Goal: Information Seeking & Learning: Learn about a topic

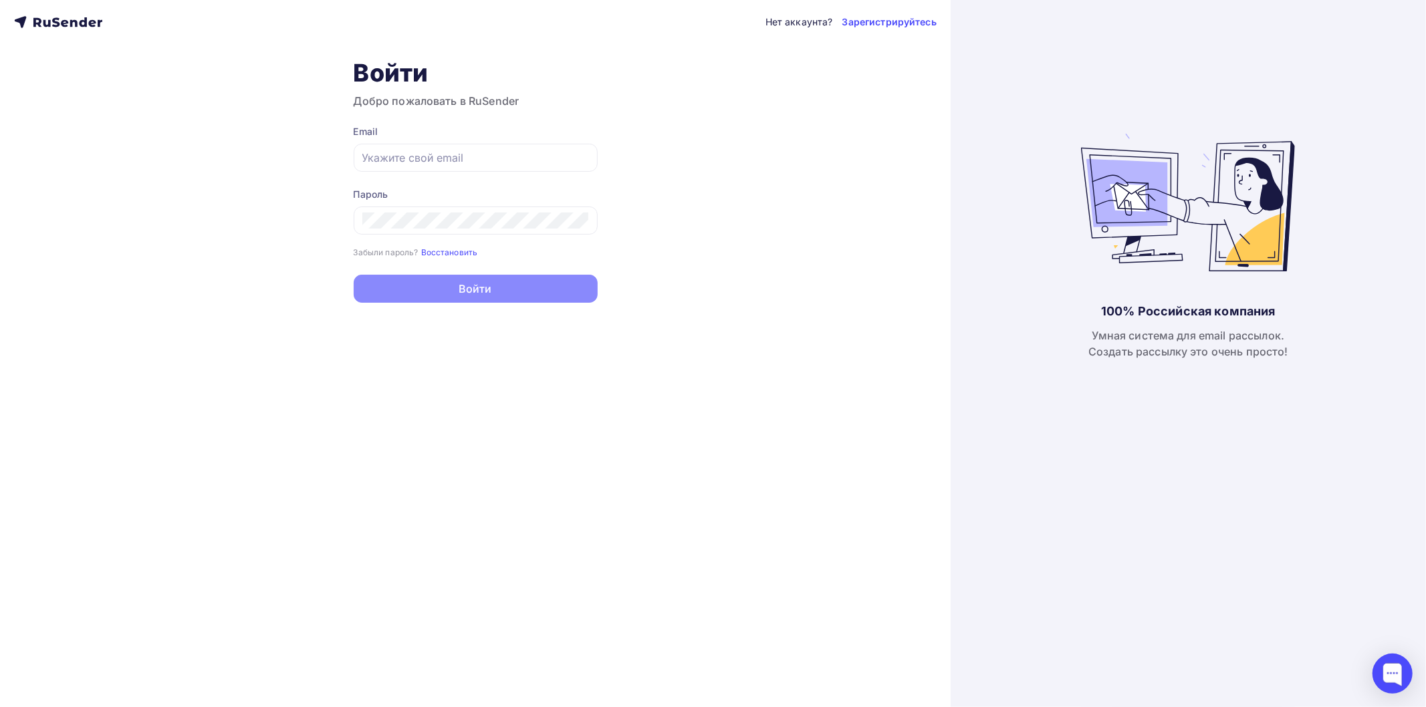
type input "[EMAIL_ADDRESS][DOMAIN_NAME]"
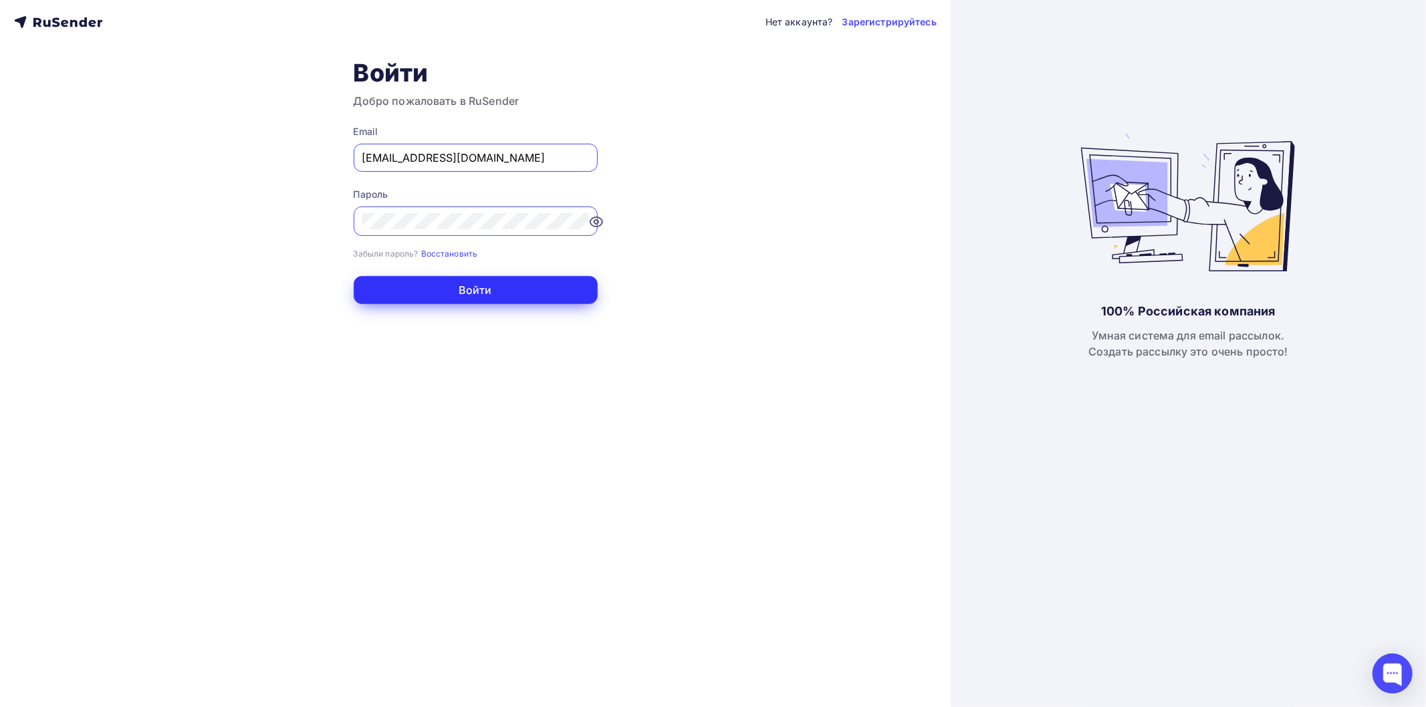
click at [446, 296] on button "Войти" at bounding box center [476, 290] width 244 height 28
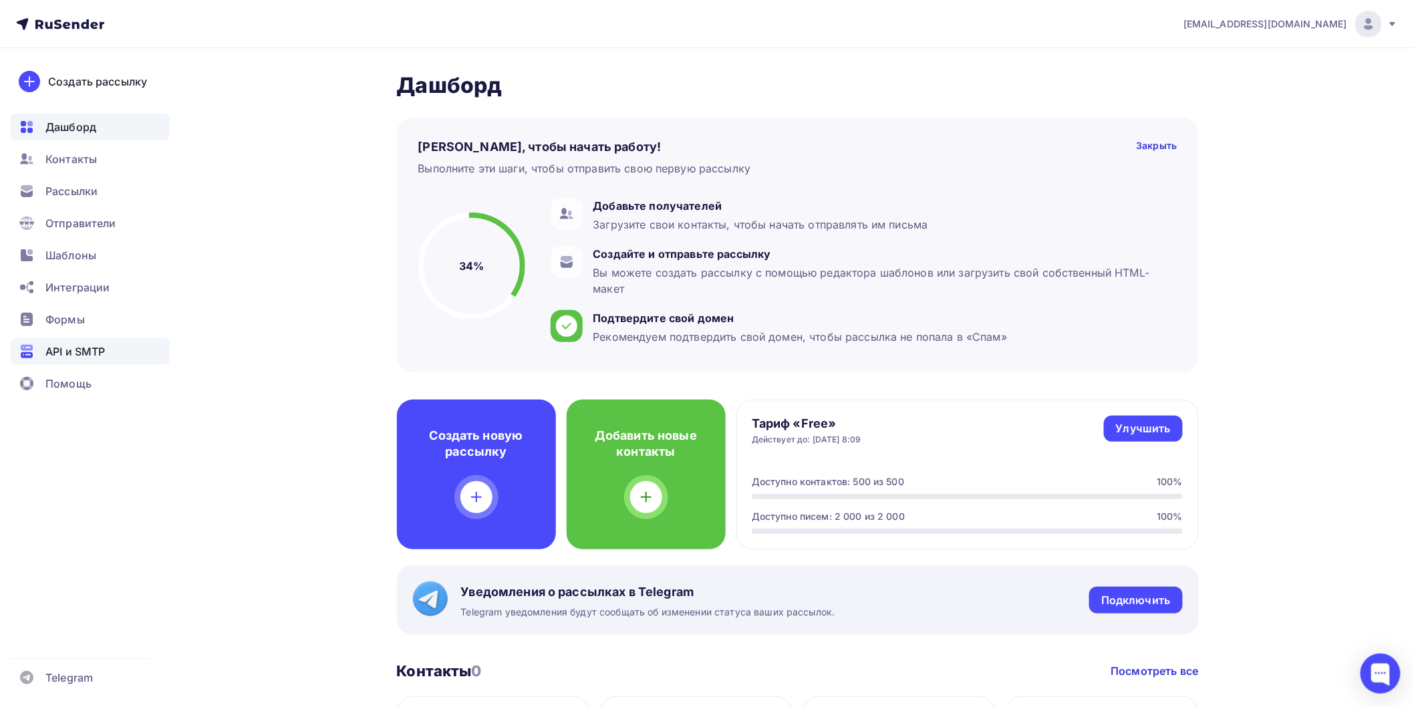
click at [66, 348] on span "API и SMTP" at bounding box center [74, 352] width 59 height 16
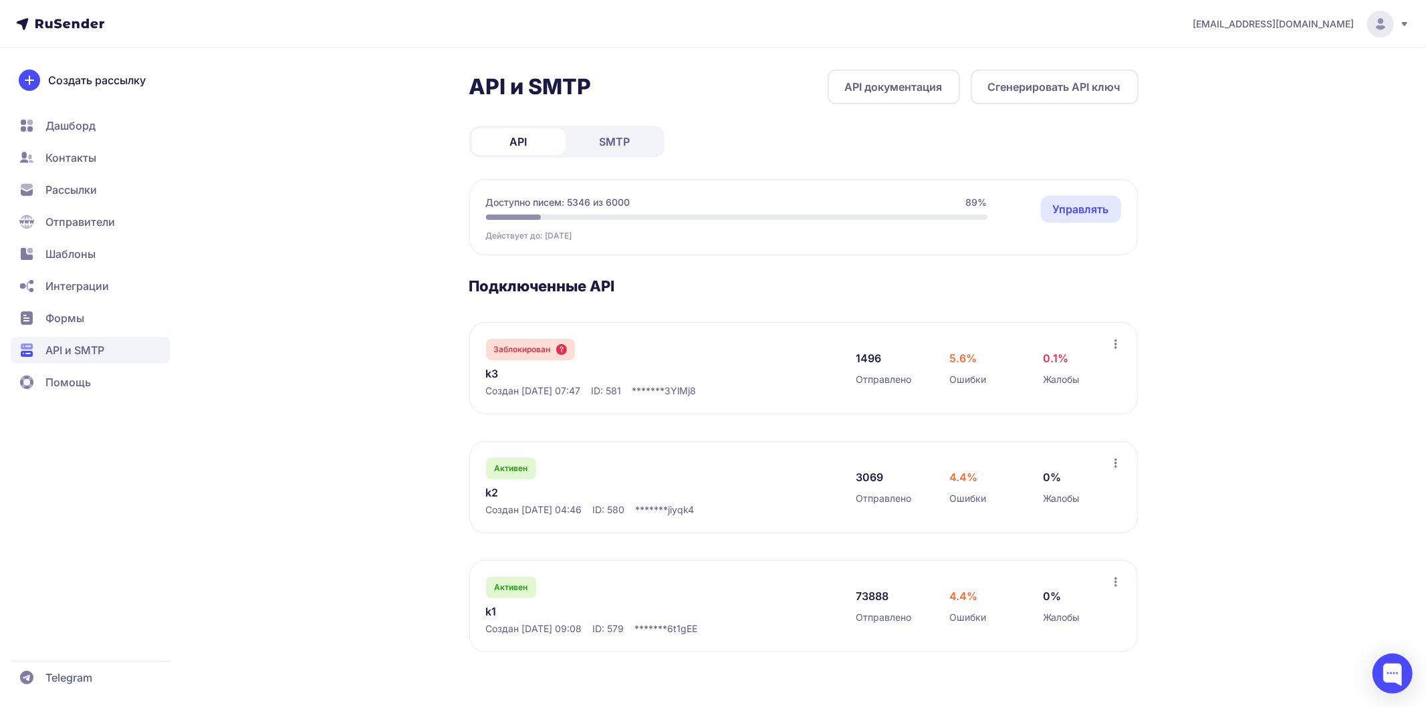
click at [495, 611] on link "k1" at bounding box center [623, 612] width 274 height 16
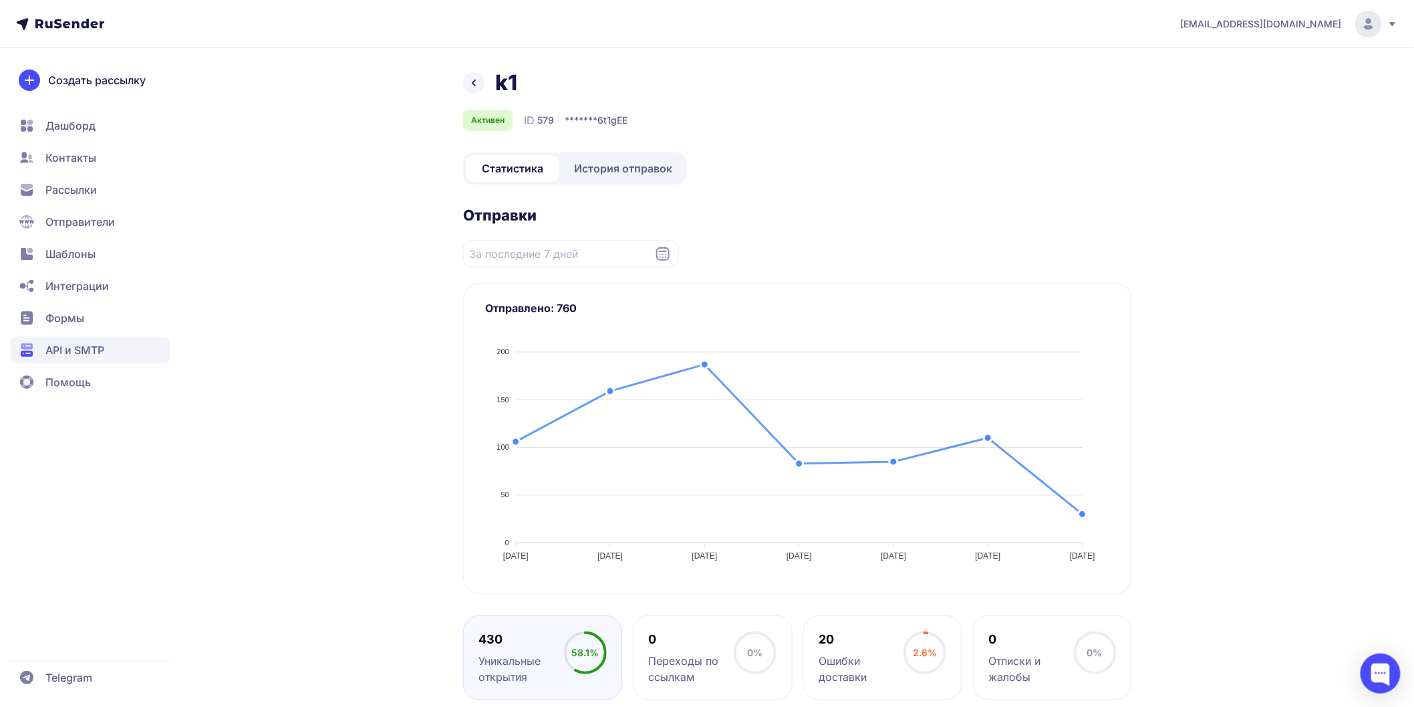
click at [629, 156] on link "История отправок" at bounding box center [623, 168] width 122 height 27
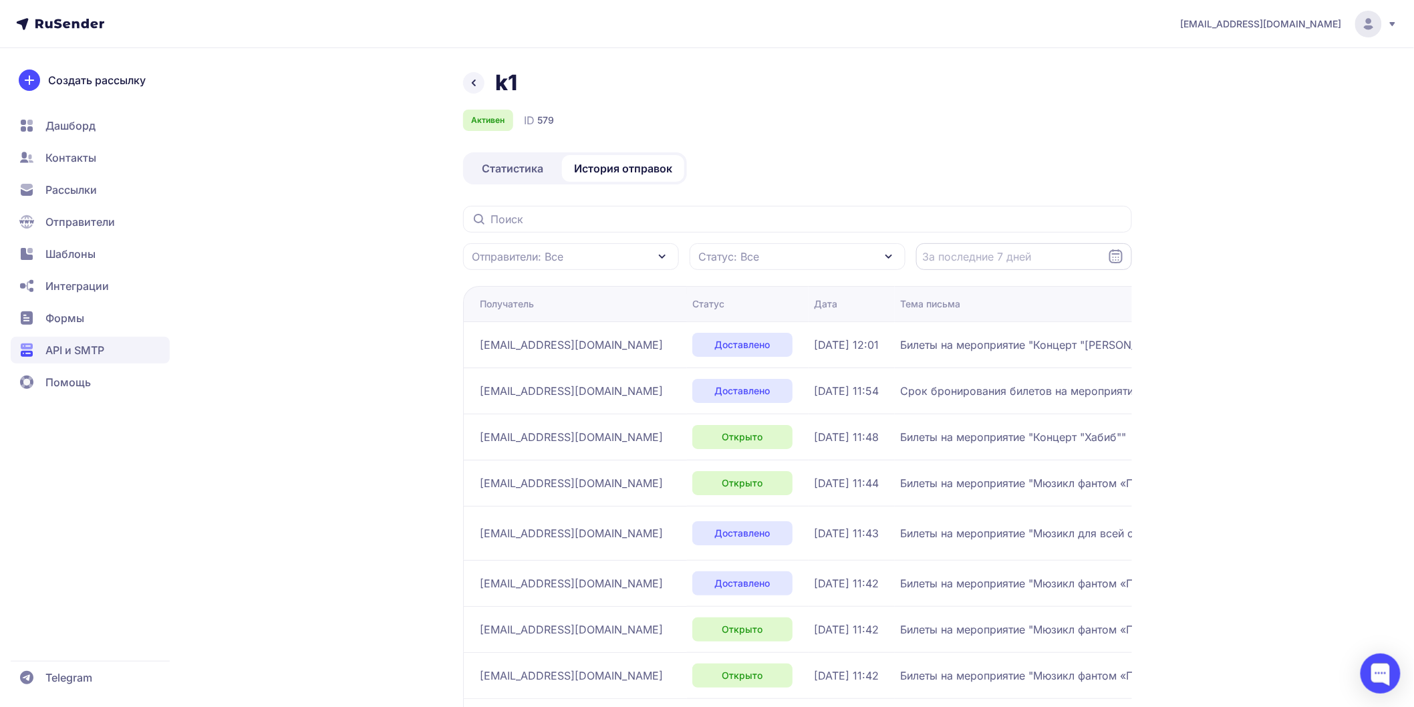
click at [1076, 258] on input "Datepicker input" at bounding box center [1024, 256] width 216 height 27
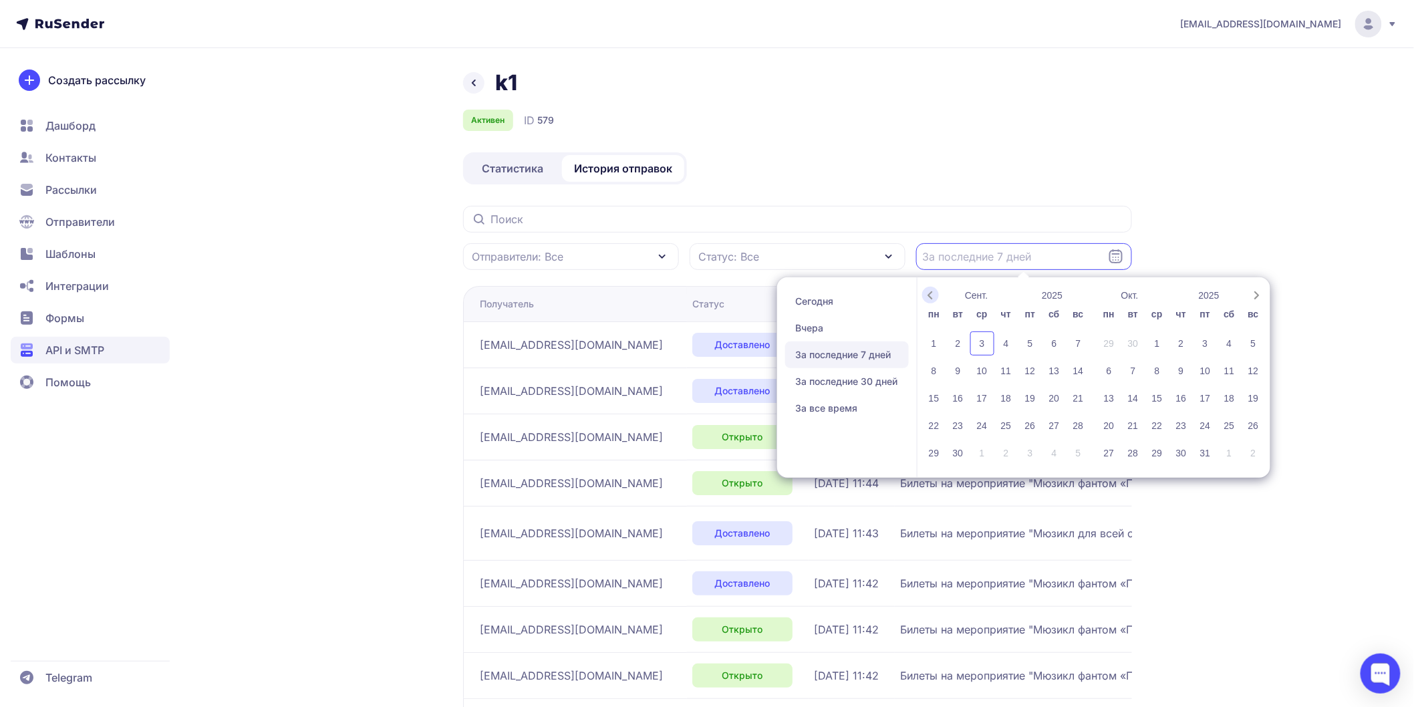
click at [934, 297] on icon "Previous month" at bounding box center [930, 295] width 13 height 13
click at [1078, 396] on div "20" at bounding box center [1079, 398] width 24 height 24
click at [936, 428] on div "21" at bounding box center [934, 426] width 24 height 24
type input "20.07.2025 - 21.07.2025"
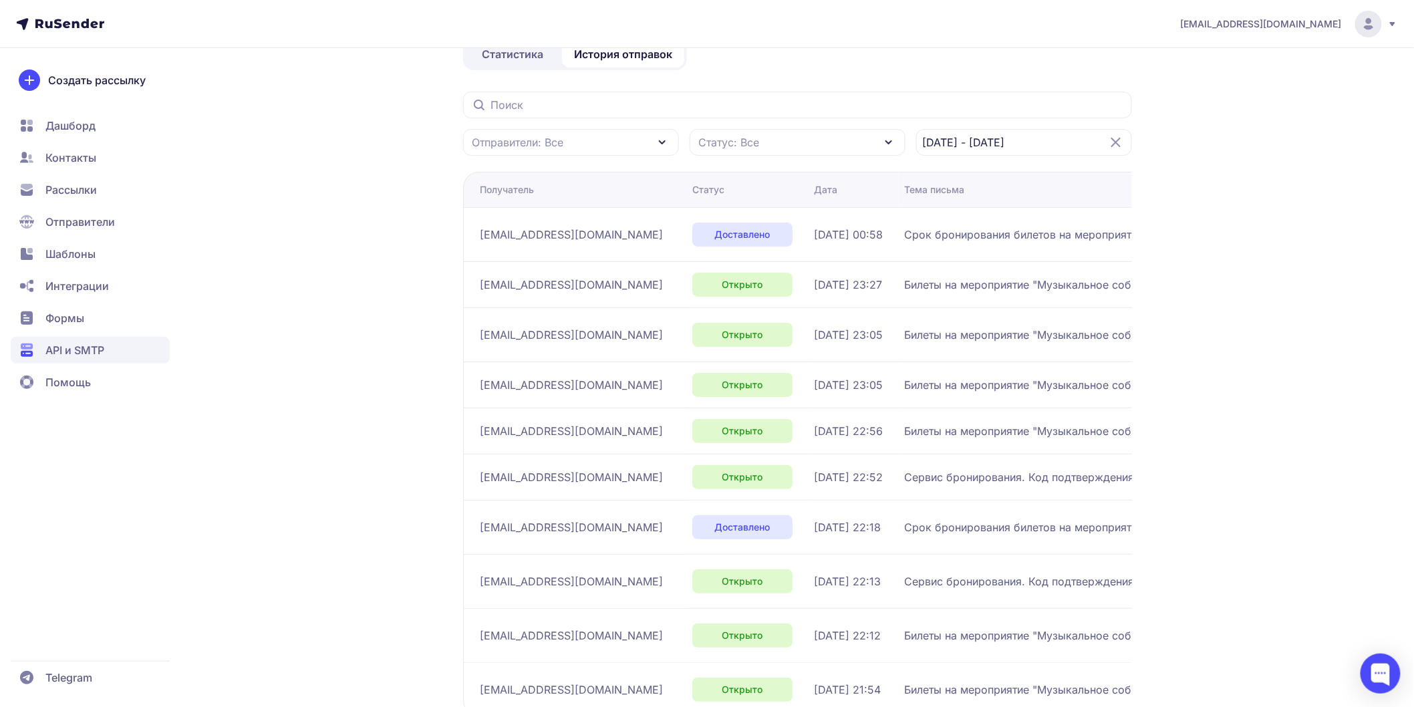
scroll to position [205, 0]
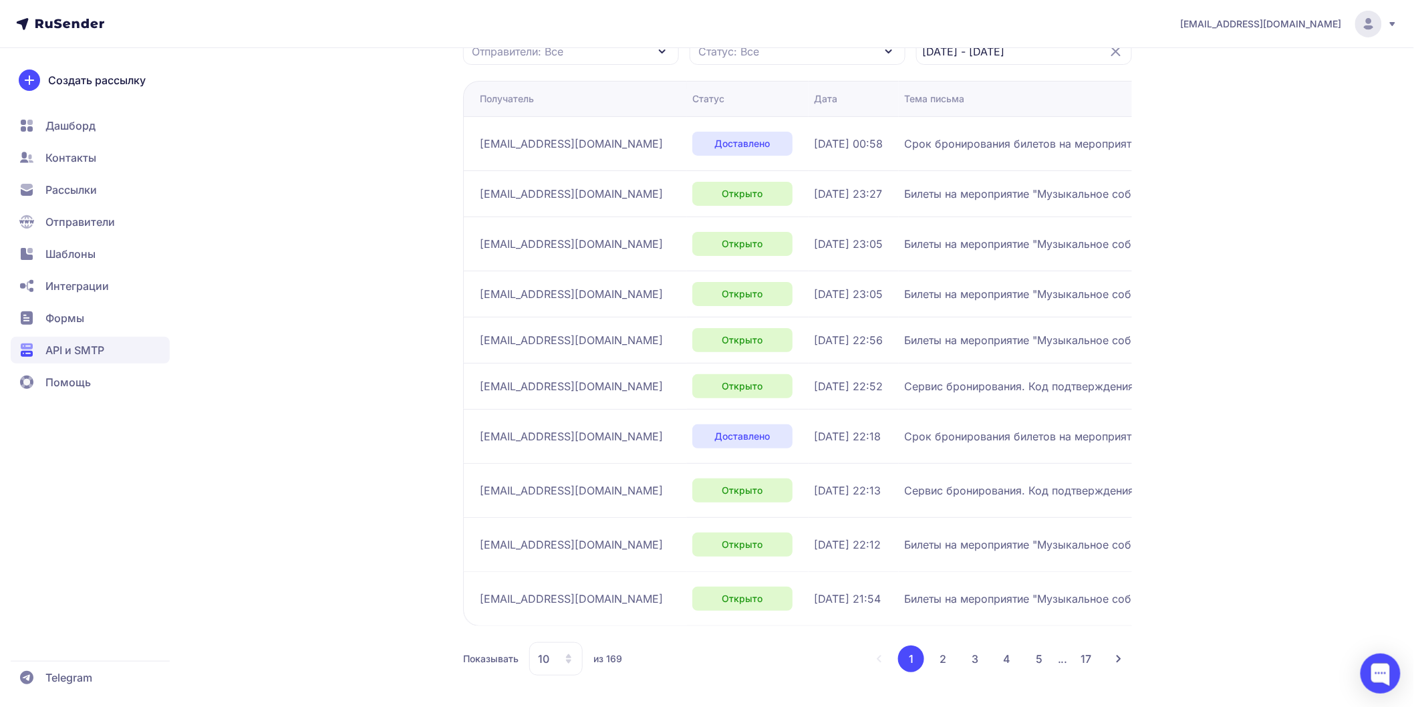
click at [942, 656] on button "2" at bounding box center [943, 659] width 27 height 27
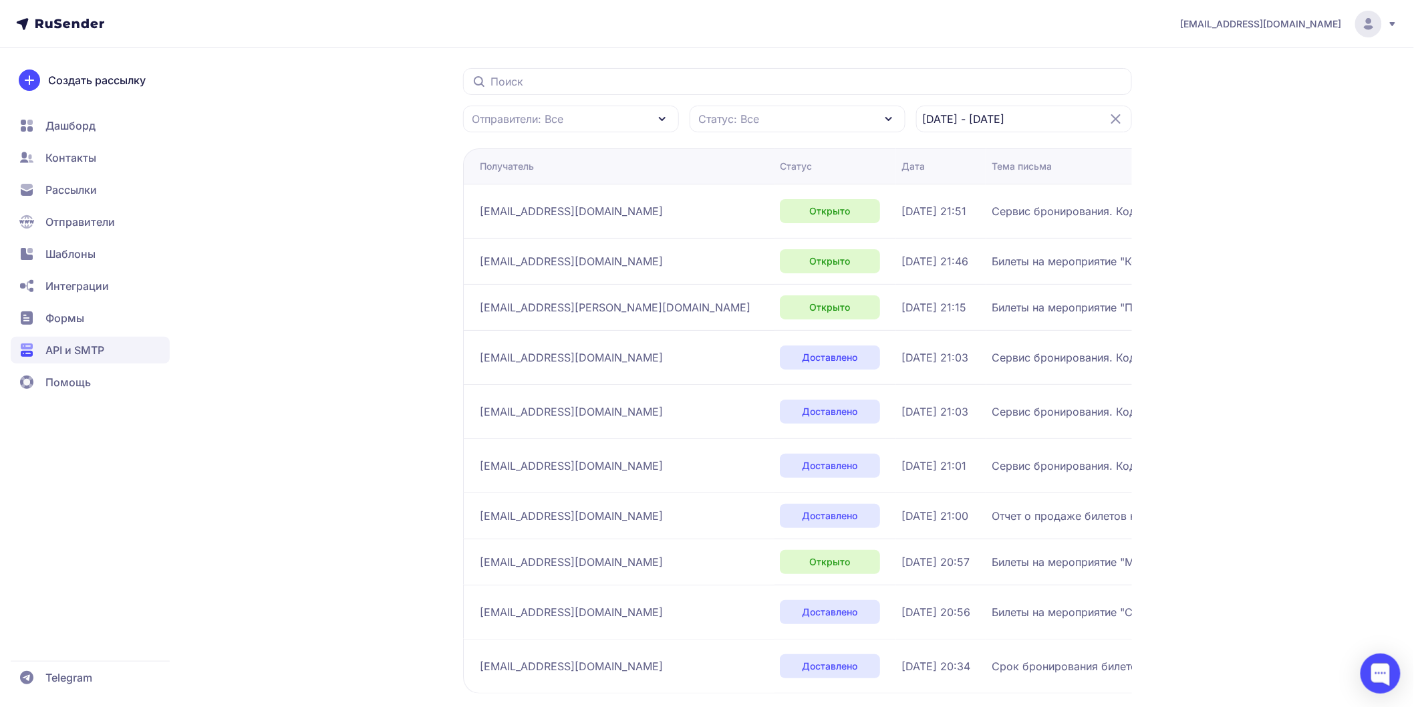
scroll to position [205, 0]
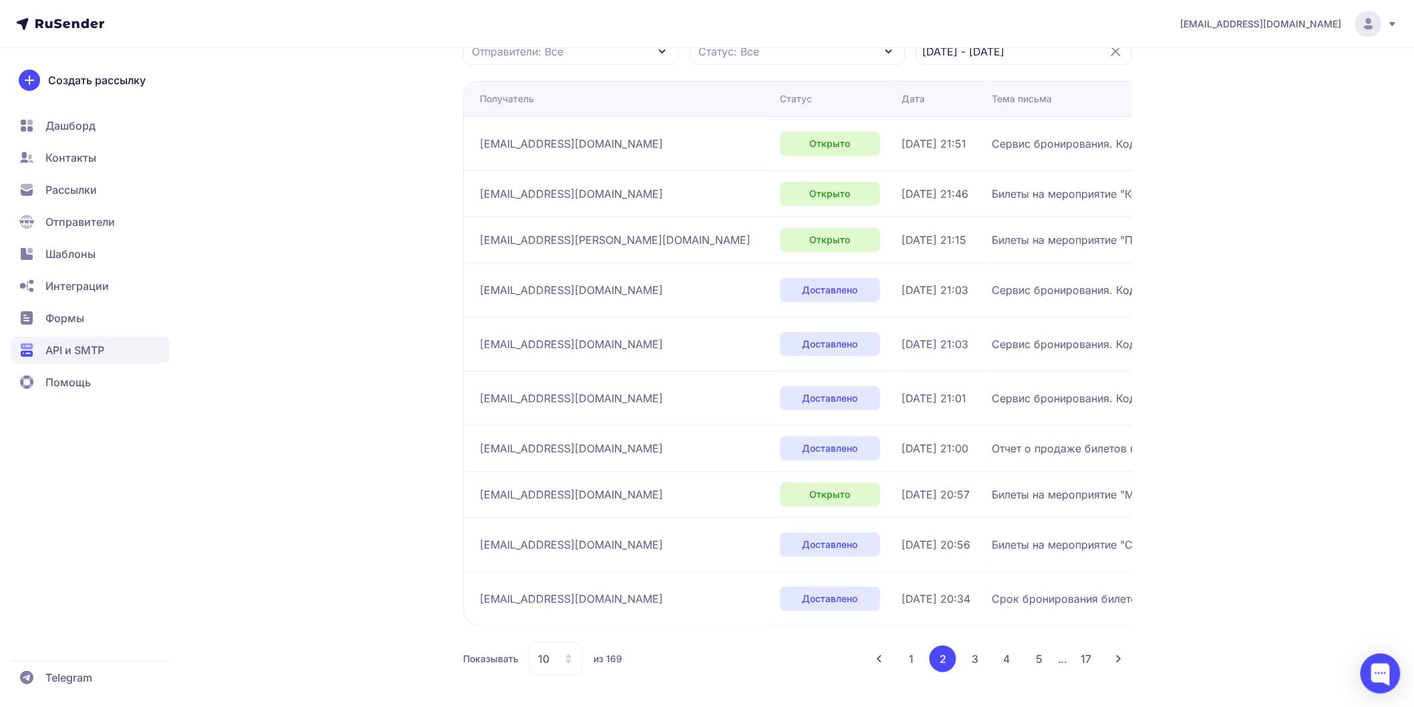
click at [977, 663] on button "3" at bounding box center [975, 659] width 27 height 27
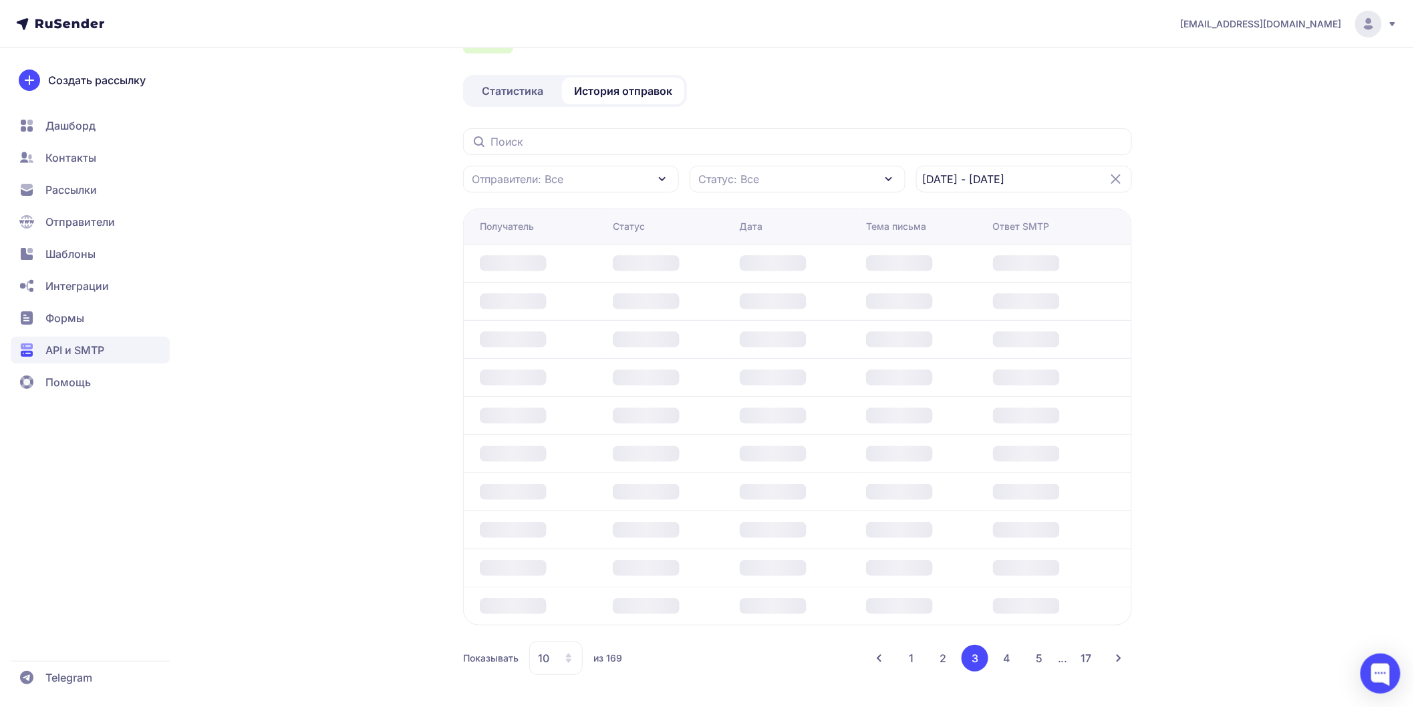
scroll to position [190, 0]
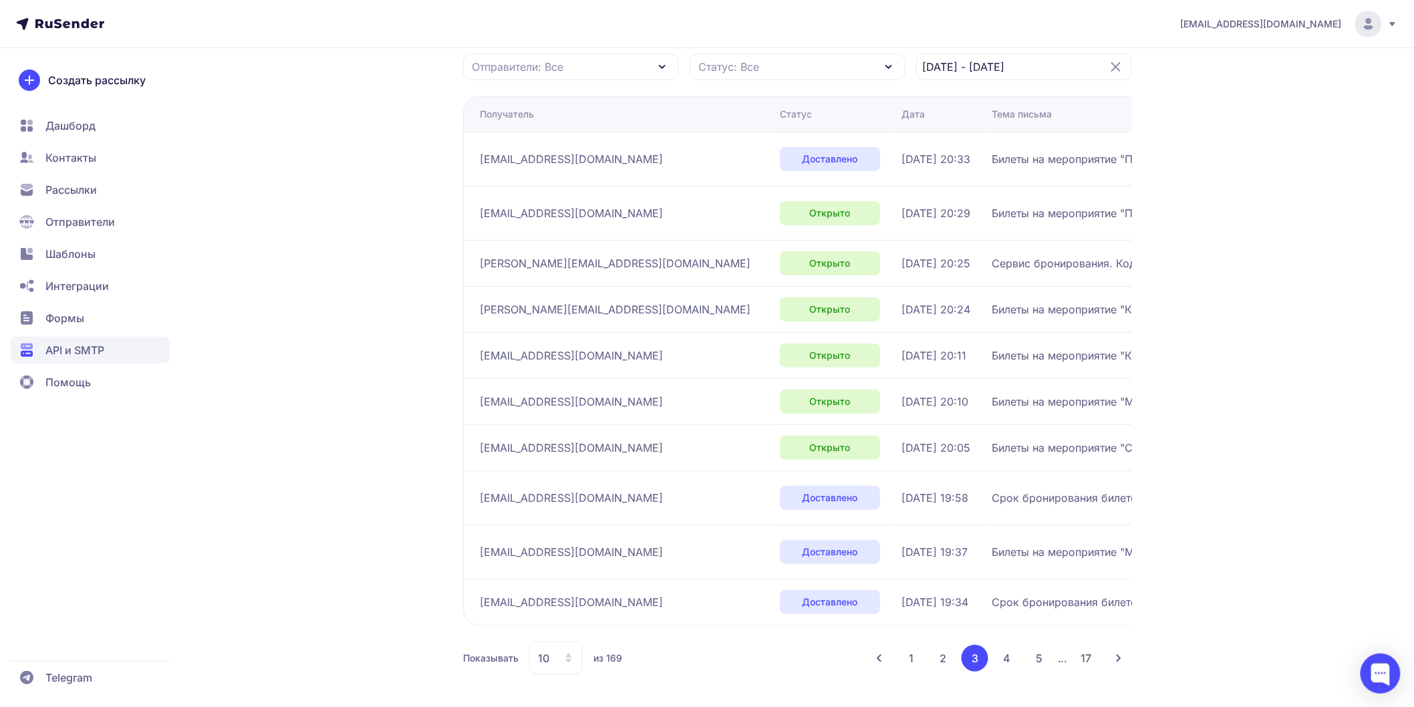
click at [916, 663] on button "1" at bounding box center [911, 658] width 26 height 27
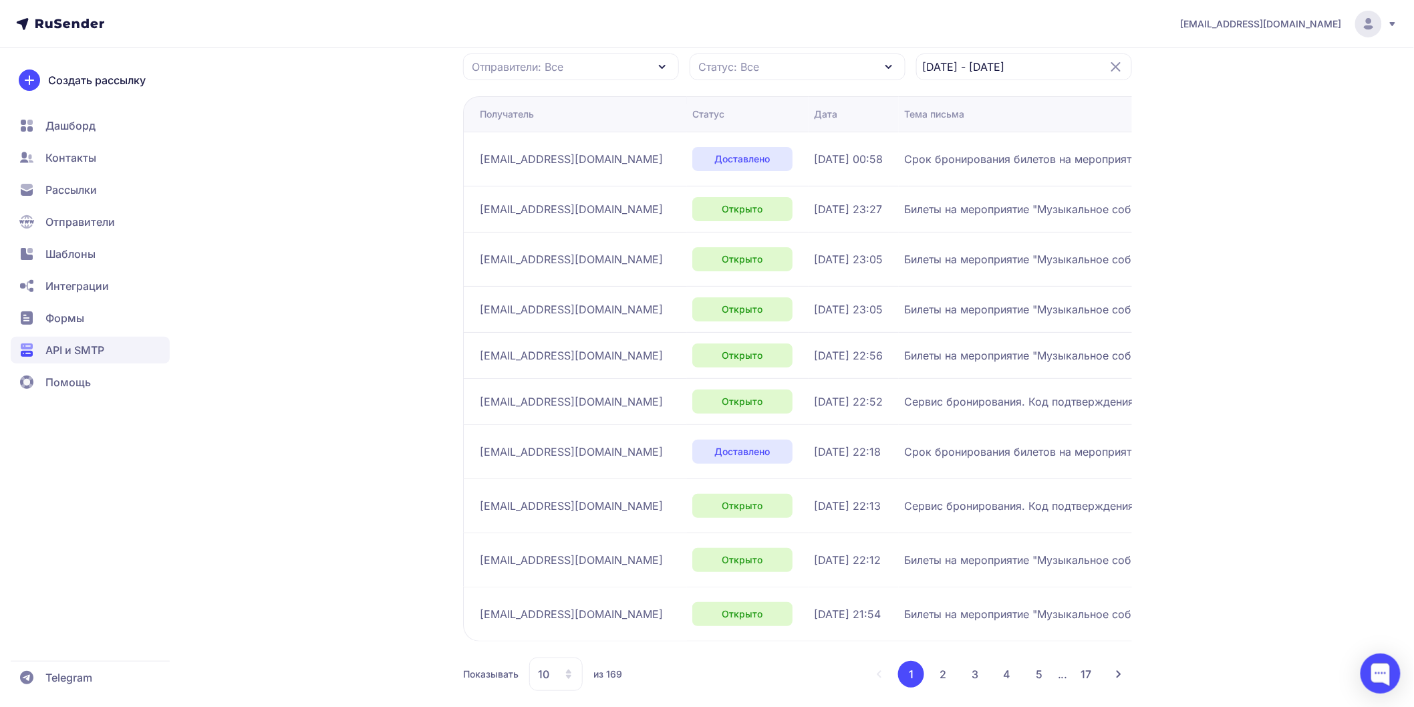
click at [942, 671] on button "2" at bounding box center [943, 674] width 27 height 27
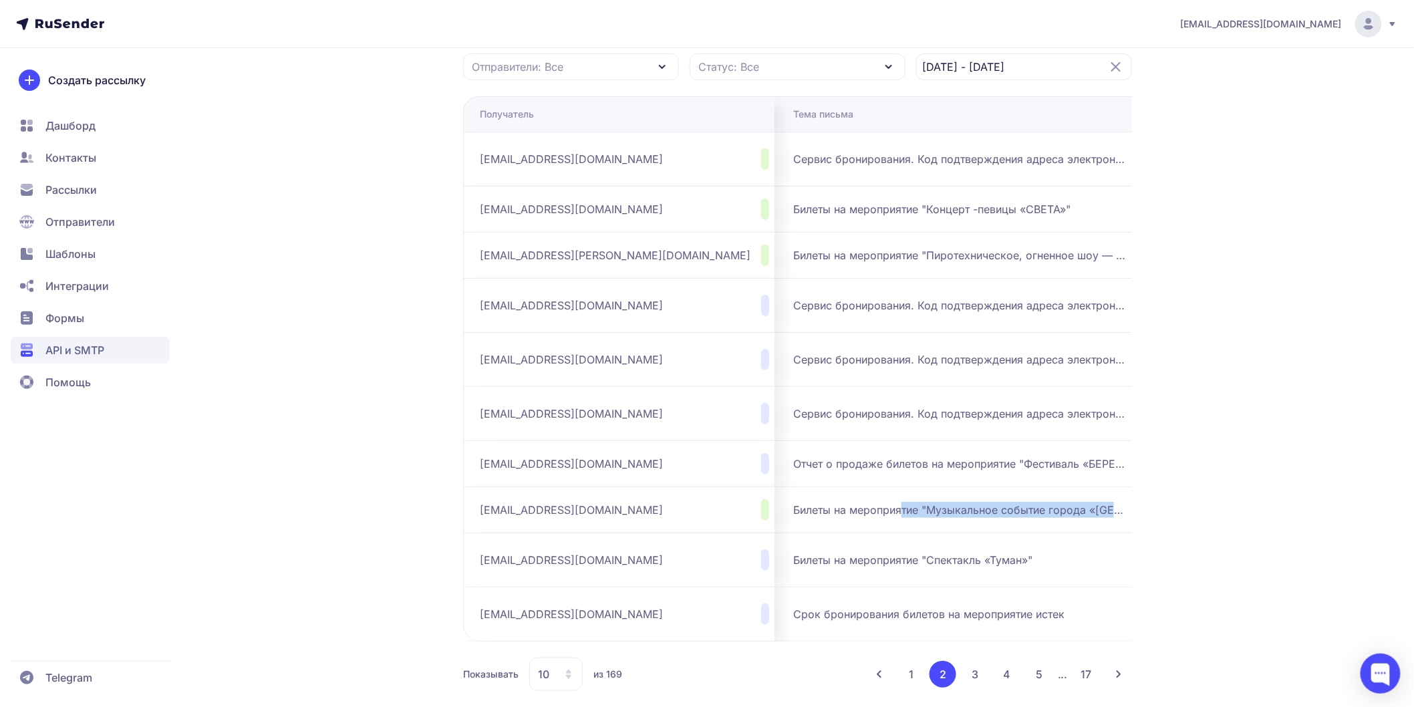
scroll to position [0, 467]
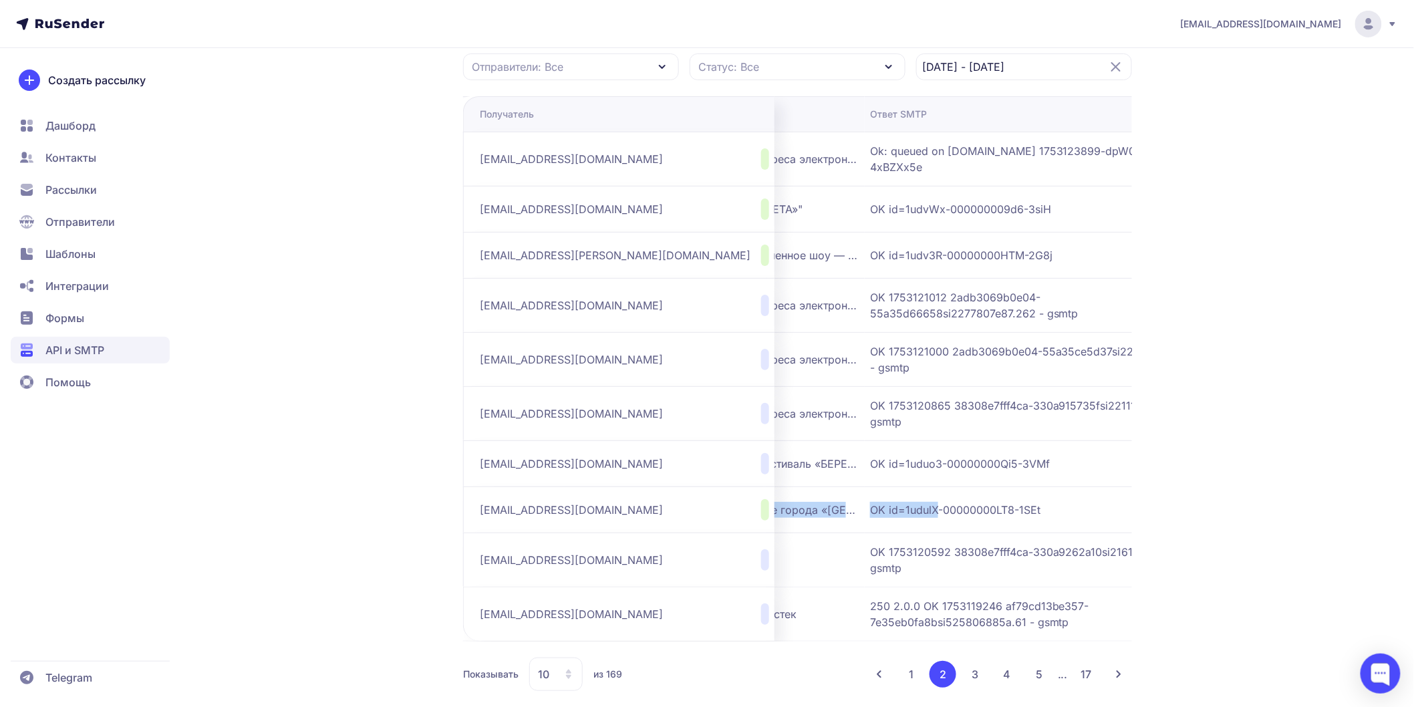
drag, startPoint x: 1045, startPoint y: 508, endPoint x: 850, endPoint y: 520, distance: 195.5
click at [850, 533] on tr "ivanovosport@mail.ru Открыто 21.07.2025, 20:57 Билеты на мероприятие "Музыкальн…" at bounding box center [609, 560] width 1224 height 54
click at [1053, 495] on td "OK id=1udulX-00000000LT8-1SEt" at bounding box center [1043, 510] width 356 height 46
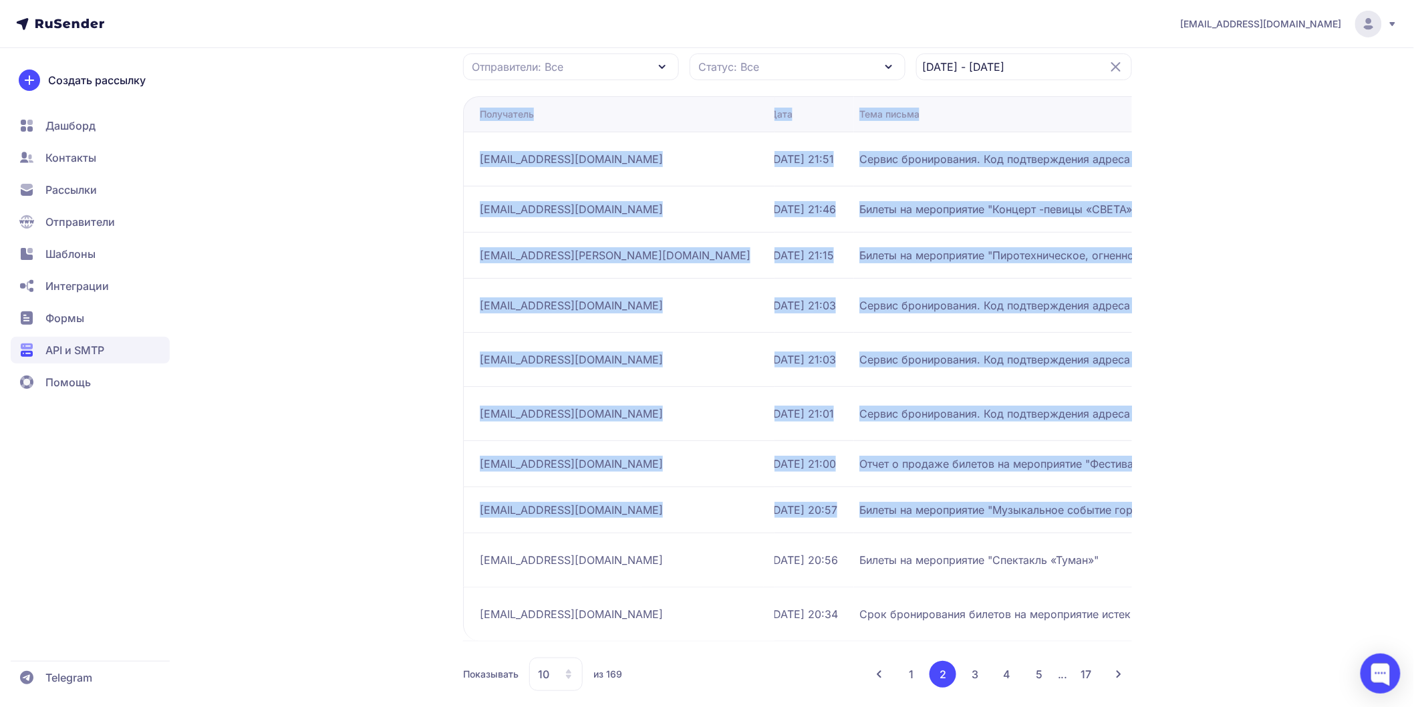
scroll to position [0, 0]
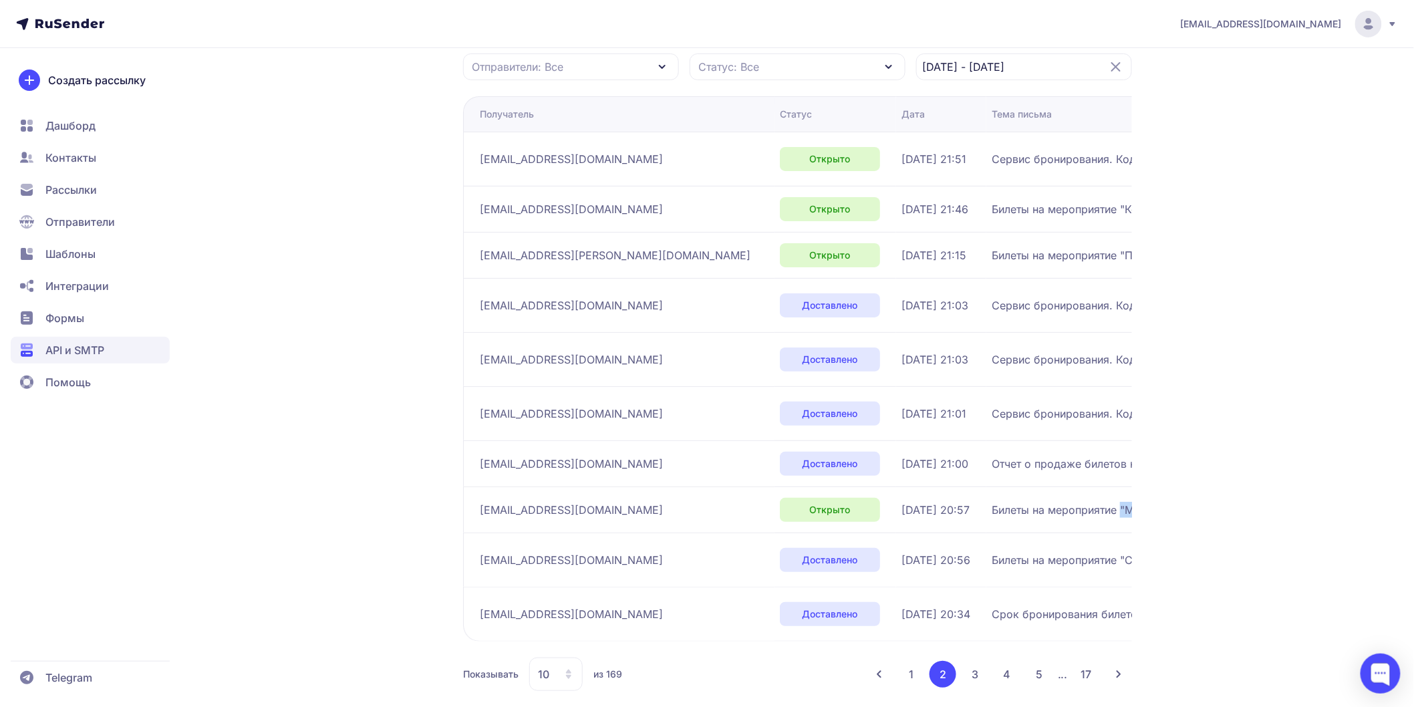
drag, startPoint x: 727, startPoint y: 510, endPoint x: 1033, endPoint y: 520, distance: 306.9
click at [1033, 520] on td "Билеты на мероприятие "Музыкальное событие города «БМ-ФЕСТ»"" at bounding box center [1159, 510] width 345 height 46
click at [987, 519] on td "Билеты на мероприятие "Музыкальное событие города «БМ-ФЕСТ»"" at bounding box center [1159, 510] width 345 height 46
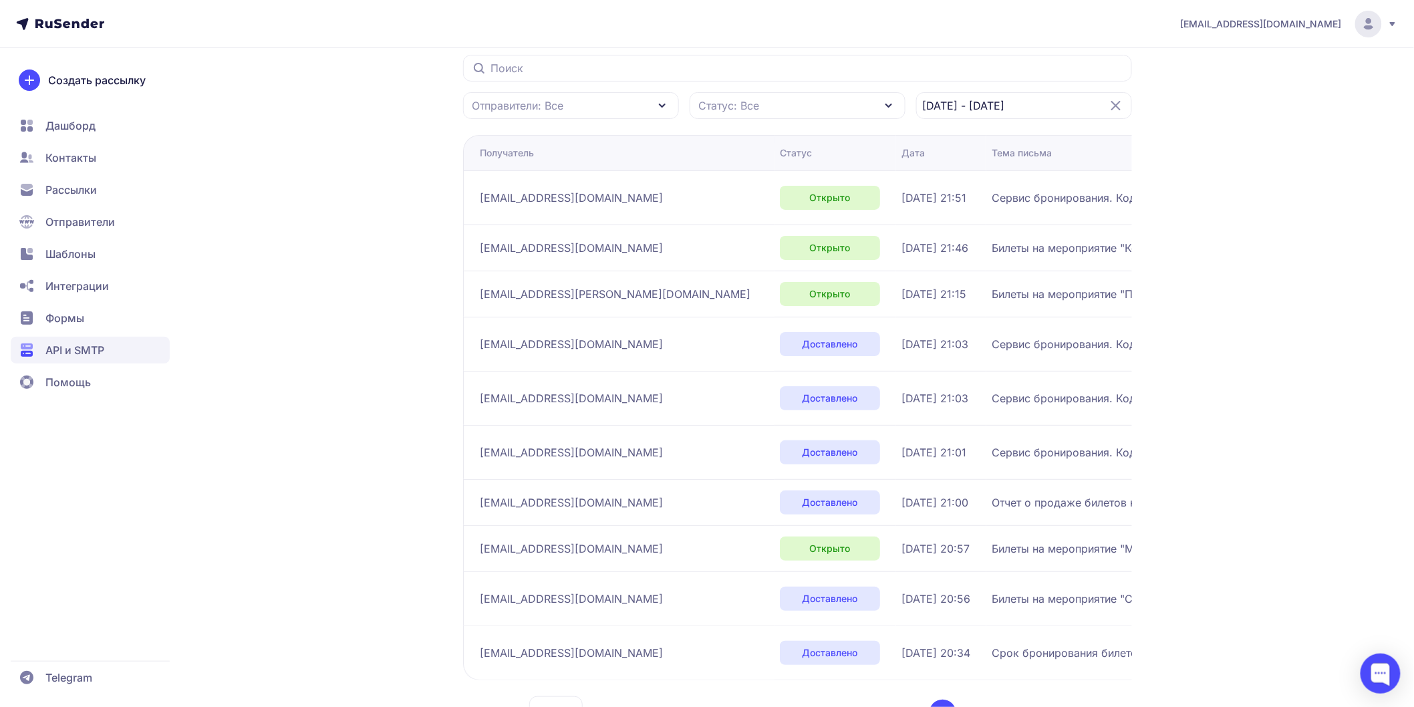
scroll to position [205, 0]
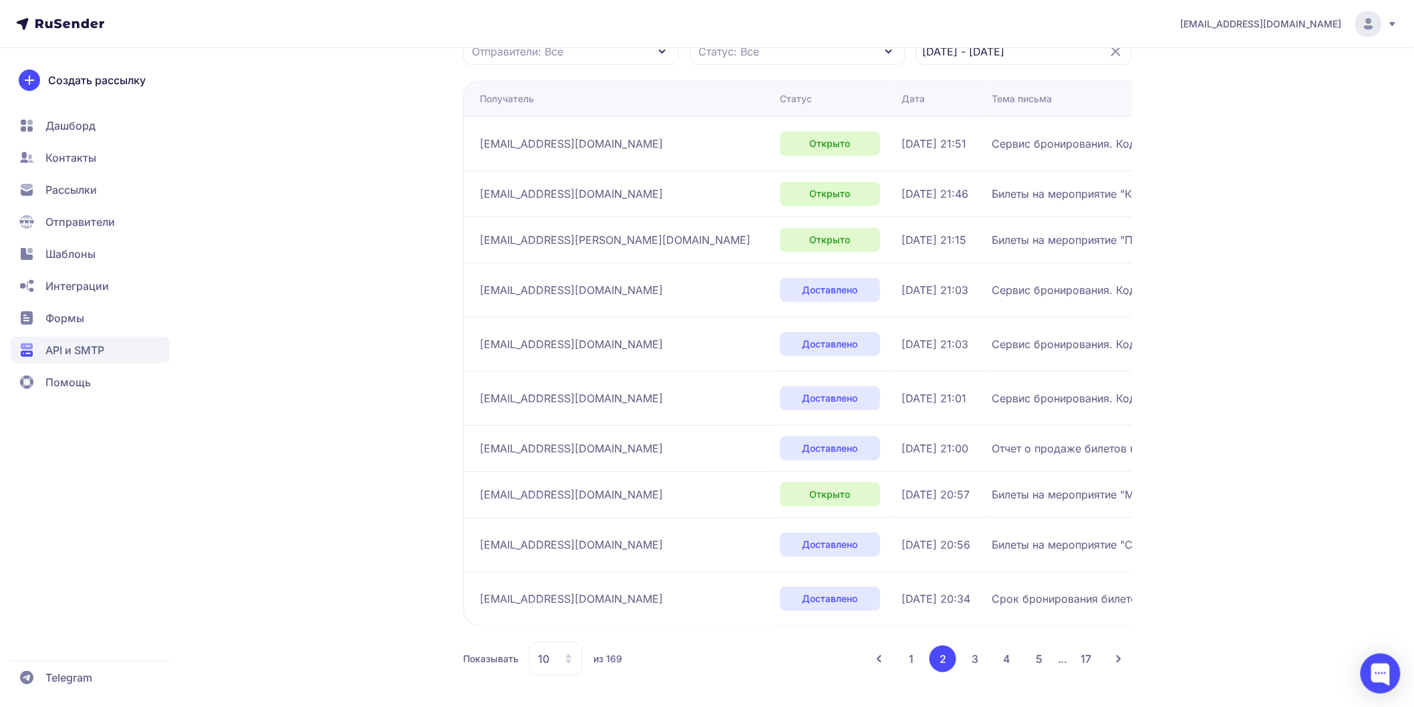
click at [1039, 664] on button "5" at bounding box center [1039, 659] width 27 height 27
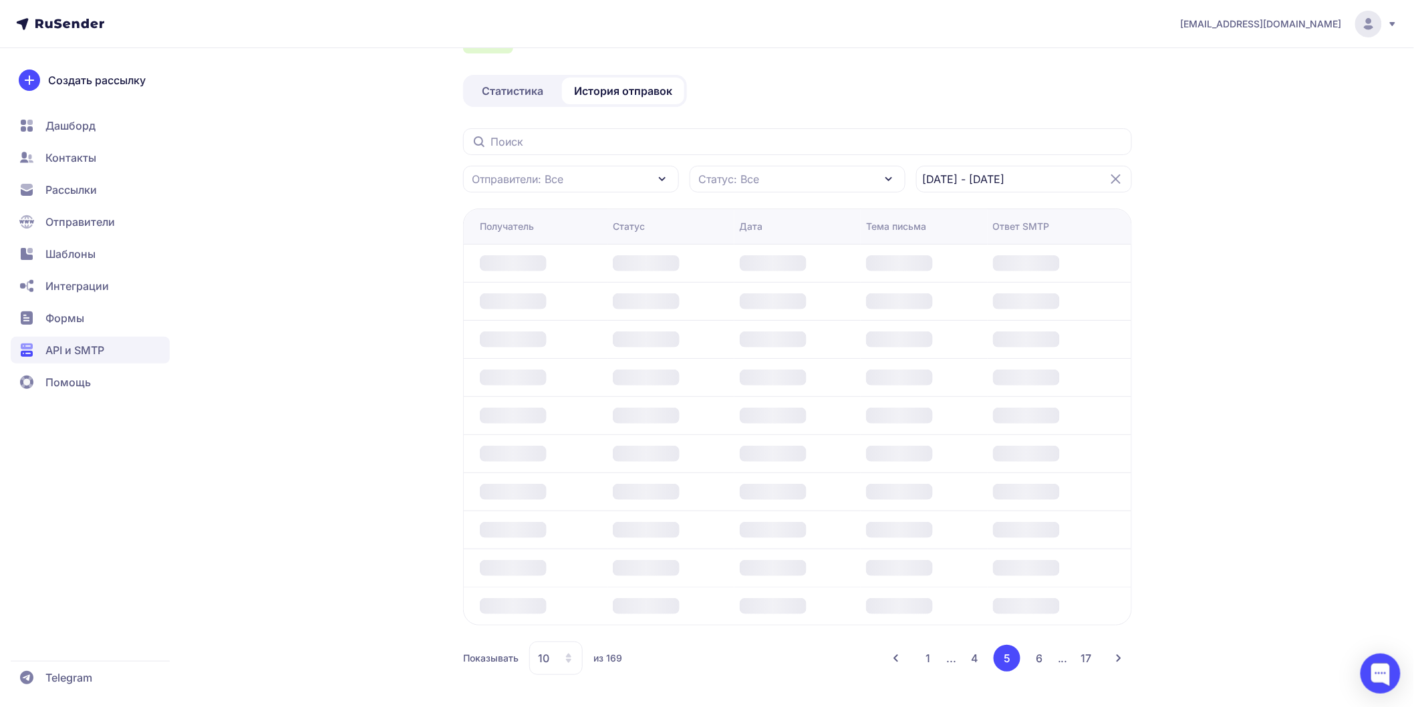
scroll to position [205, 0]
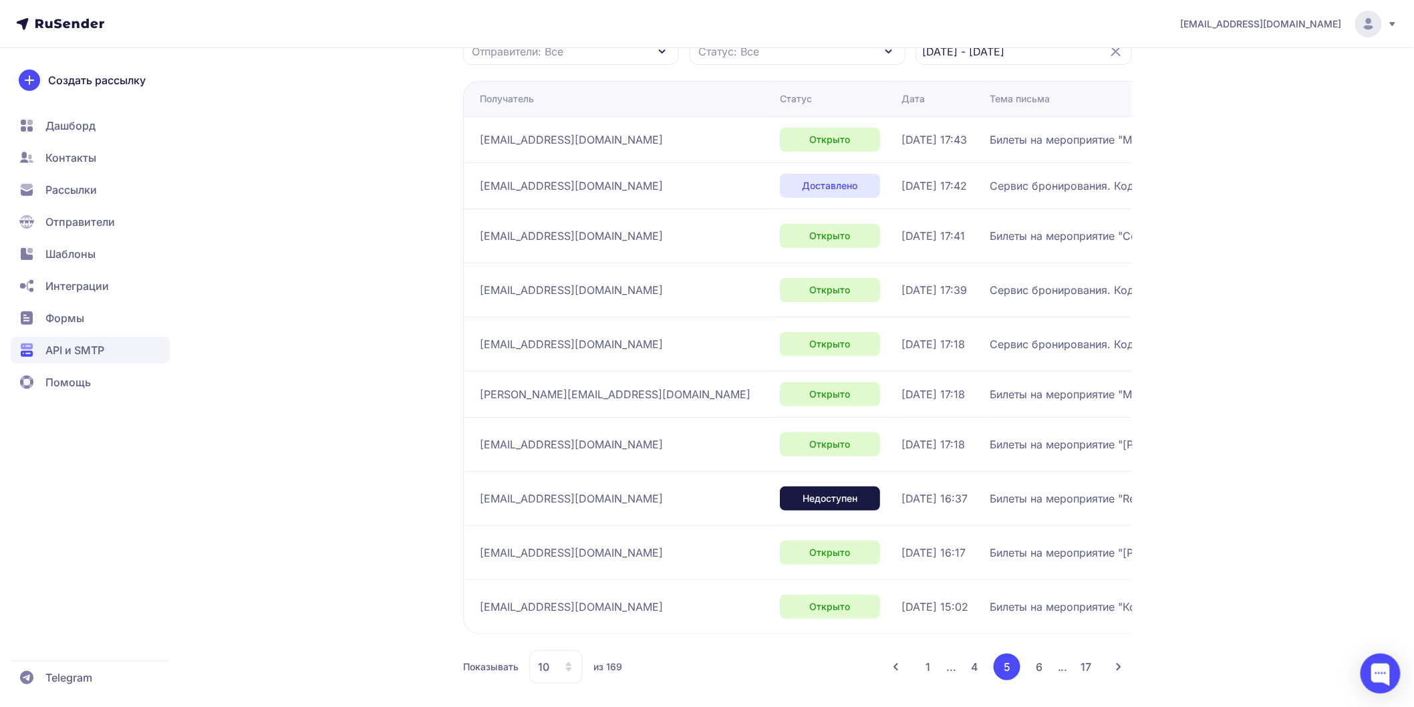
click at [1034, 669] on button "6" at bounding box center [1039, 667] width 27 height 27
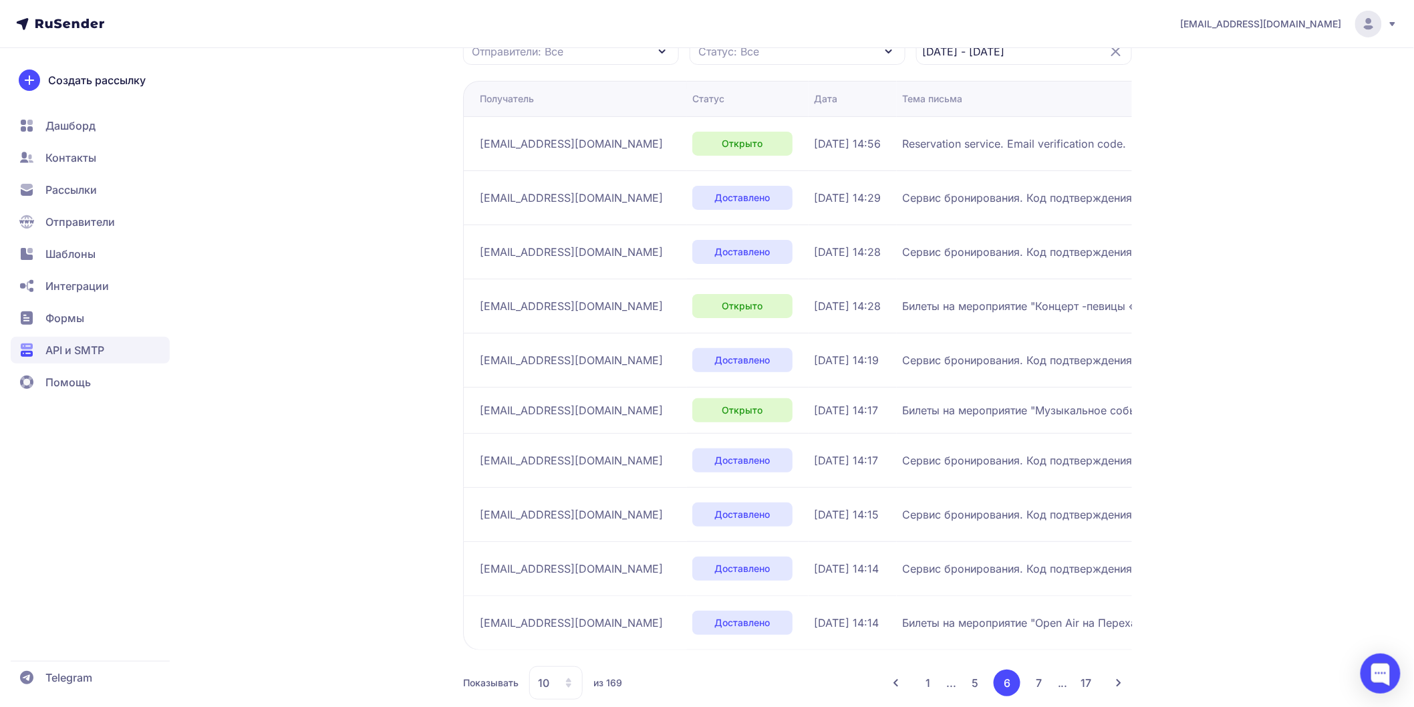
click at [1041, 683] on button "7" at bounding box center [1039, 683] width 27 height 27
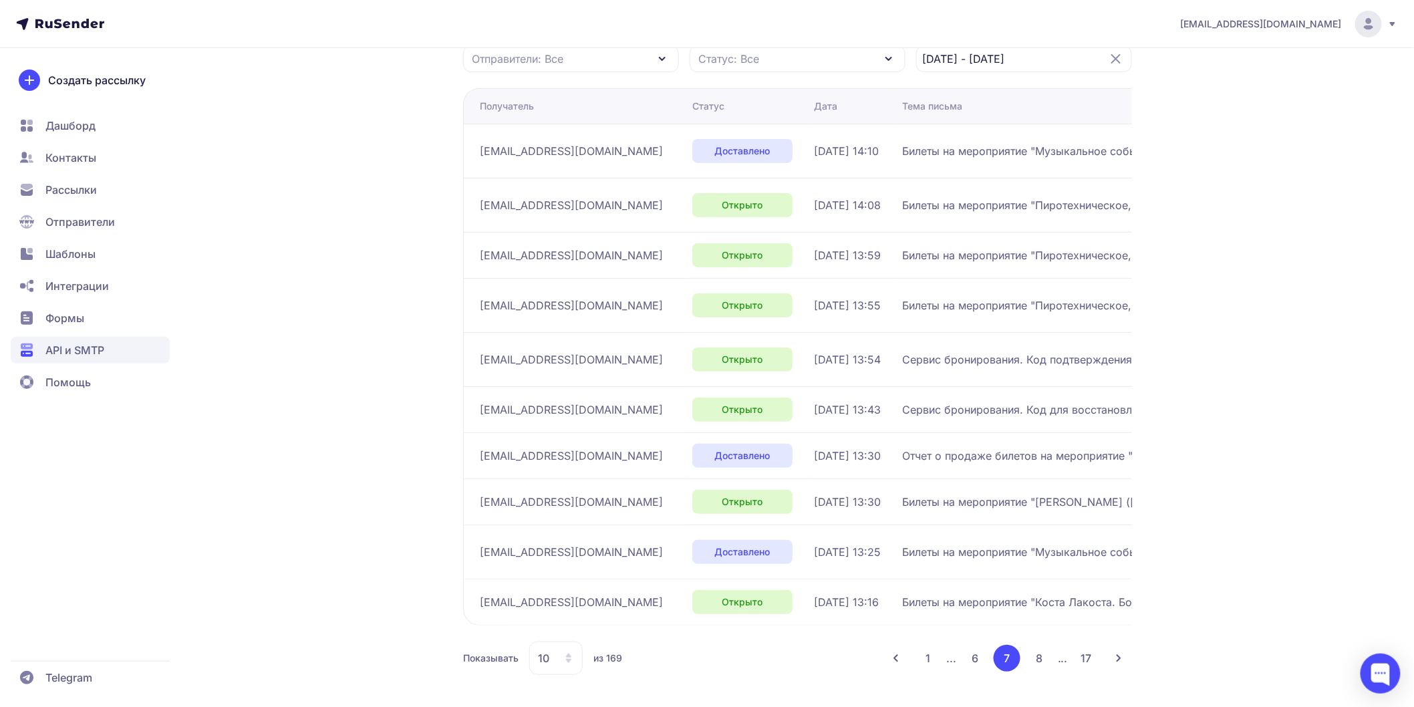
click at [1087, 656] on button "17" at bounding box center [1086, 658] width 27 height 27
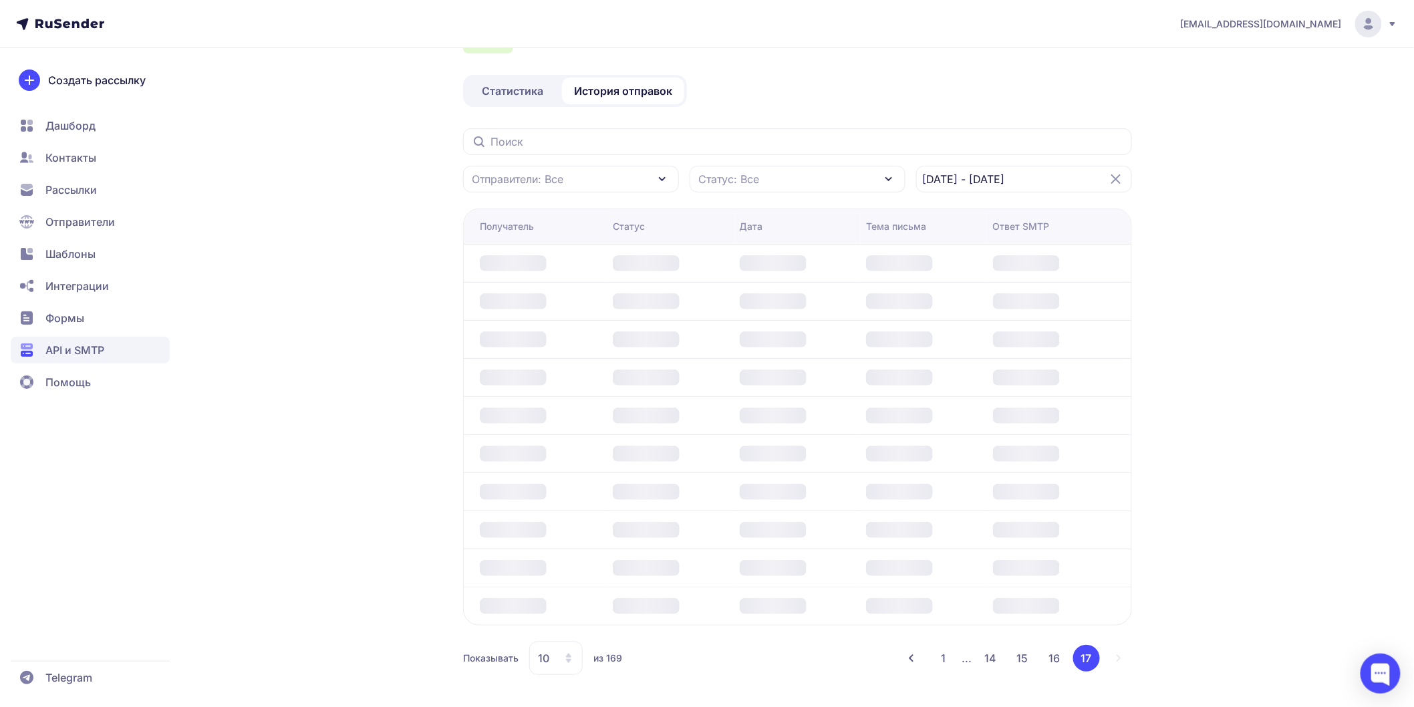
scroll to position [78, 0]
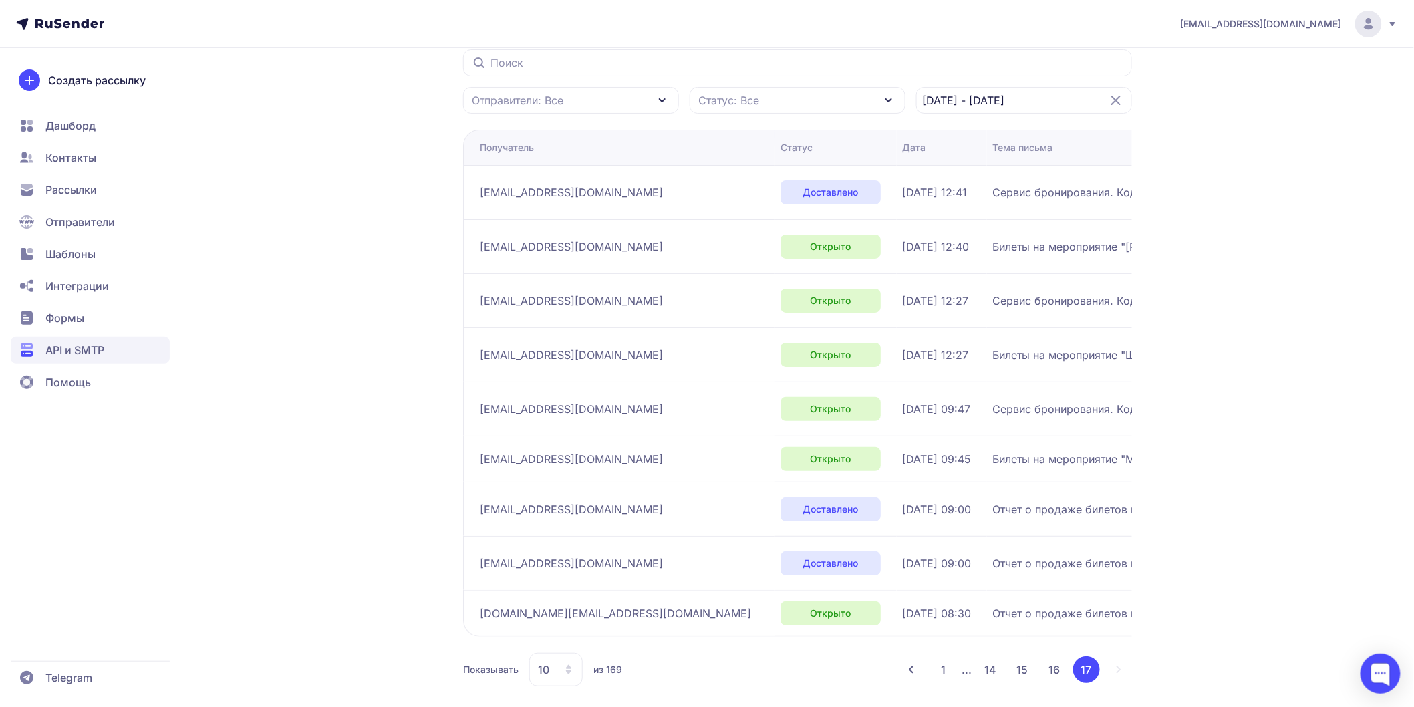
scroll to position [191, 0]
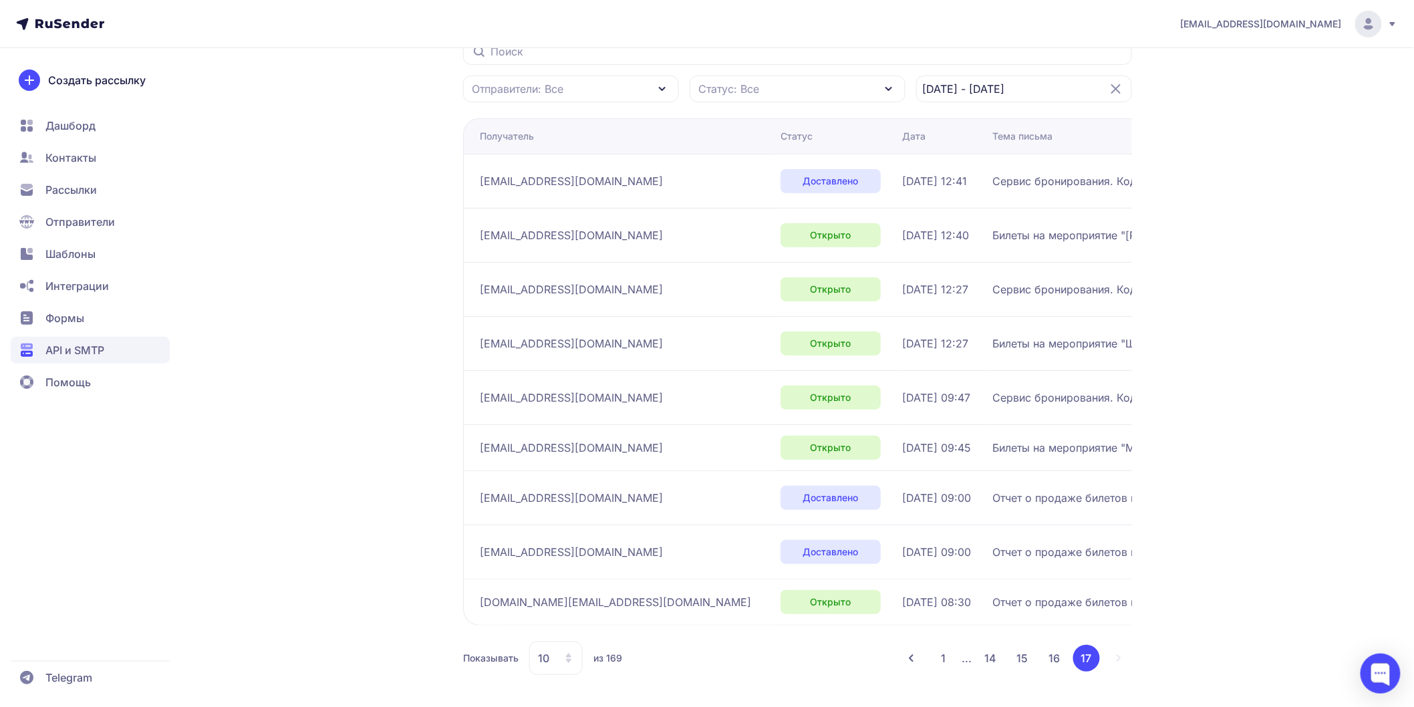
click at [993, 657] on button "14" at bounding box center [990, 658] width 27 height 27
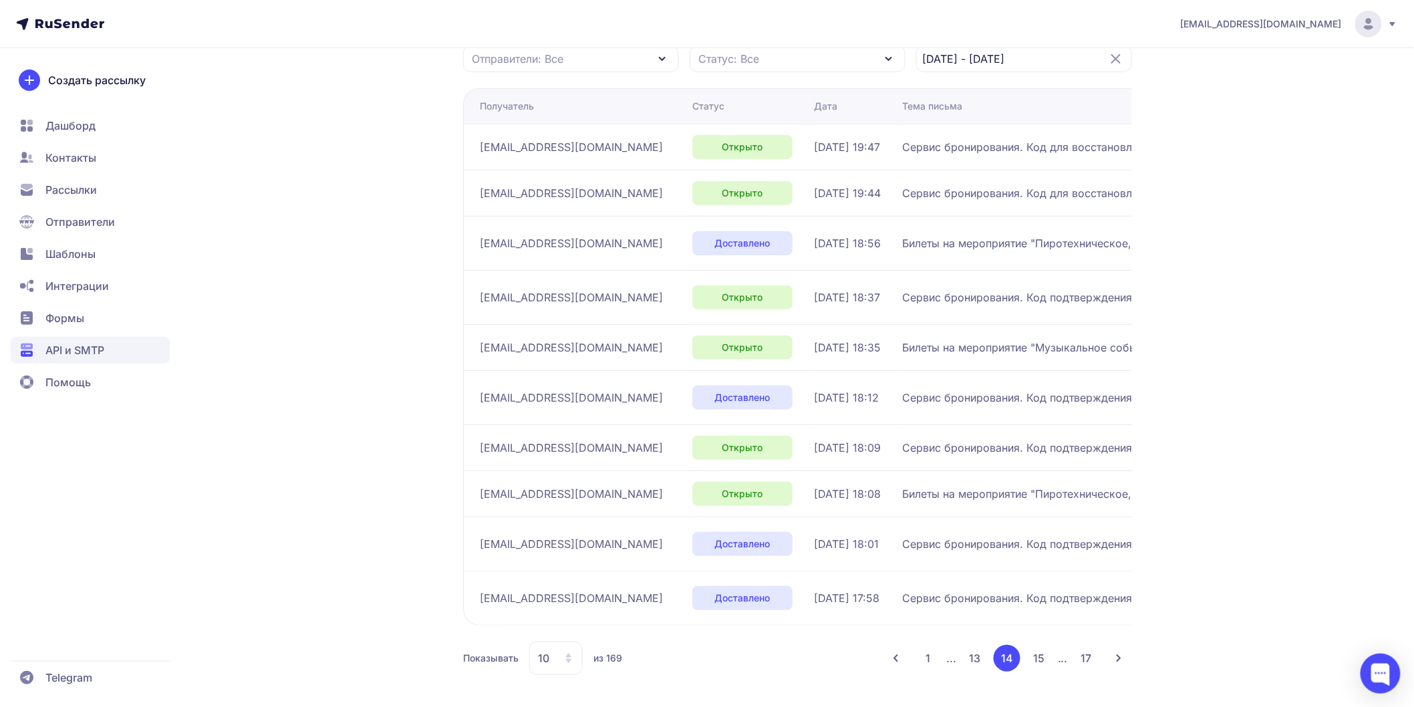
click at [974, 653] on button "13" at bounding box center [975, 658] width 27 height 27
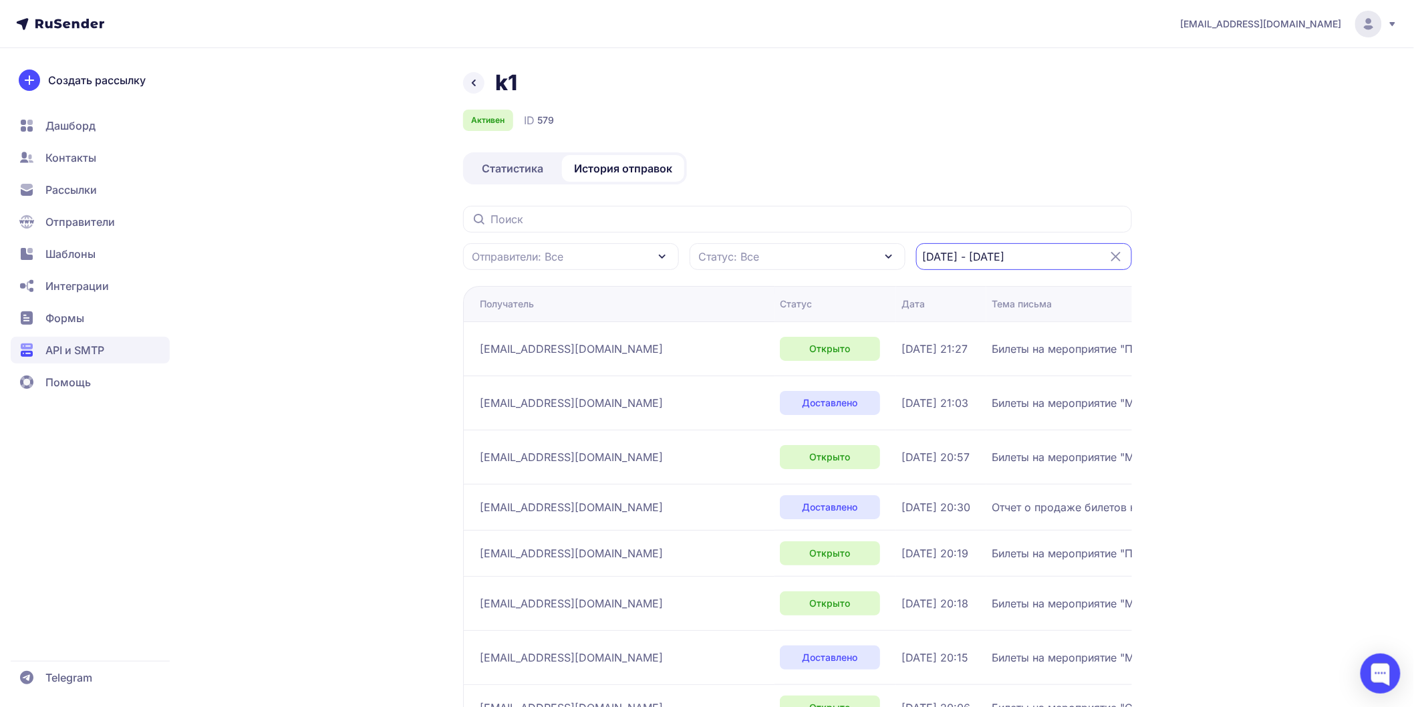
click at [964, 257] on input "20.07.2025 - 21.07.2025" at bounding box center [1024, 256] width 216 height 27
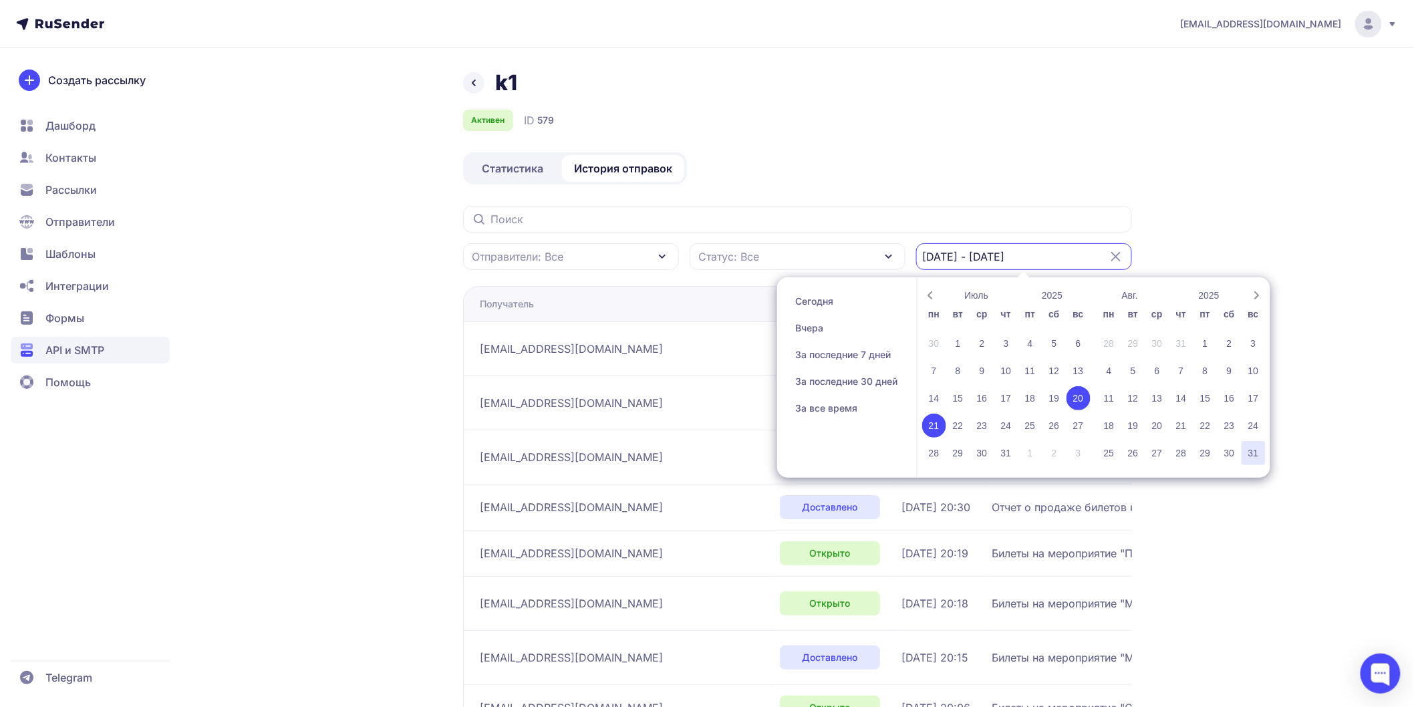
click at [1257, 450] on div "31" at bounding box center [1254, 453] width 24 height 24
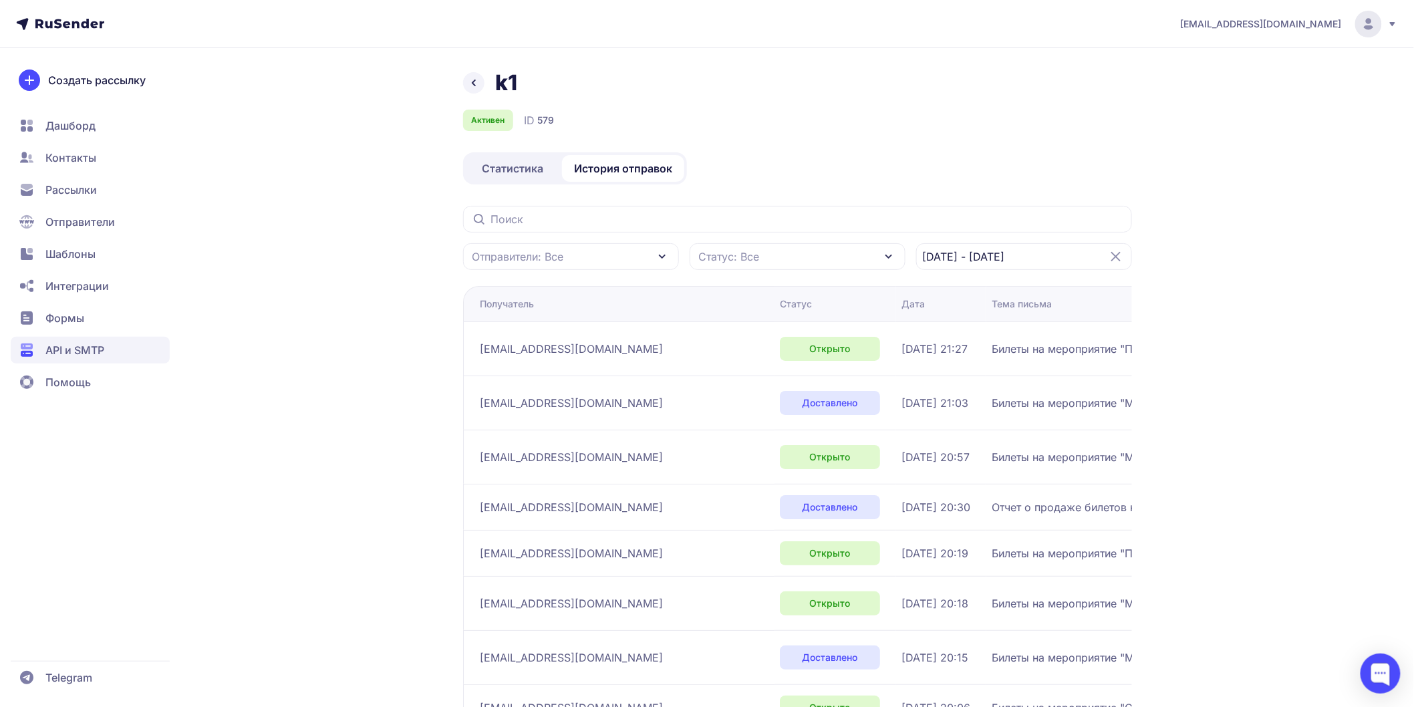
click at [1312, 428] on div "ave-skz@mail.ru k1 Активен ID 579 Статистика История отправок Отправители: Все …" at bounding box center [707, 452] width 1414 height 905
click at [997, 250] on input "20.07.2025 - 21.07.2025" at bounding box center [1024, 256] width 216 height 27
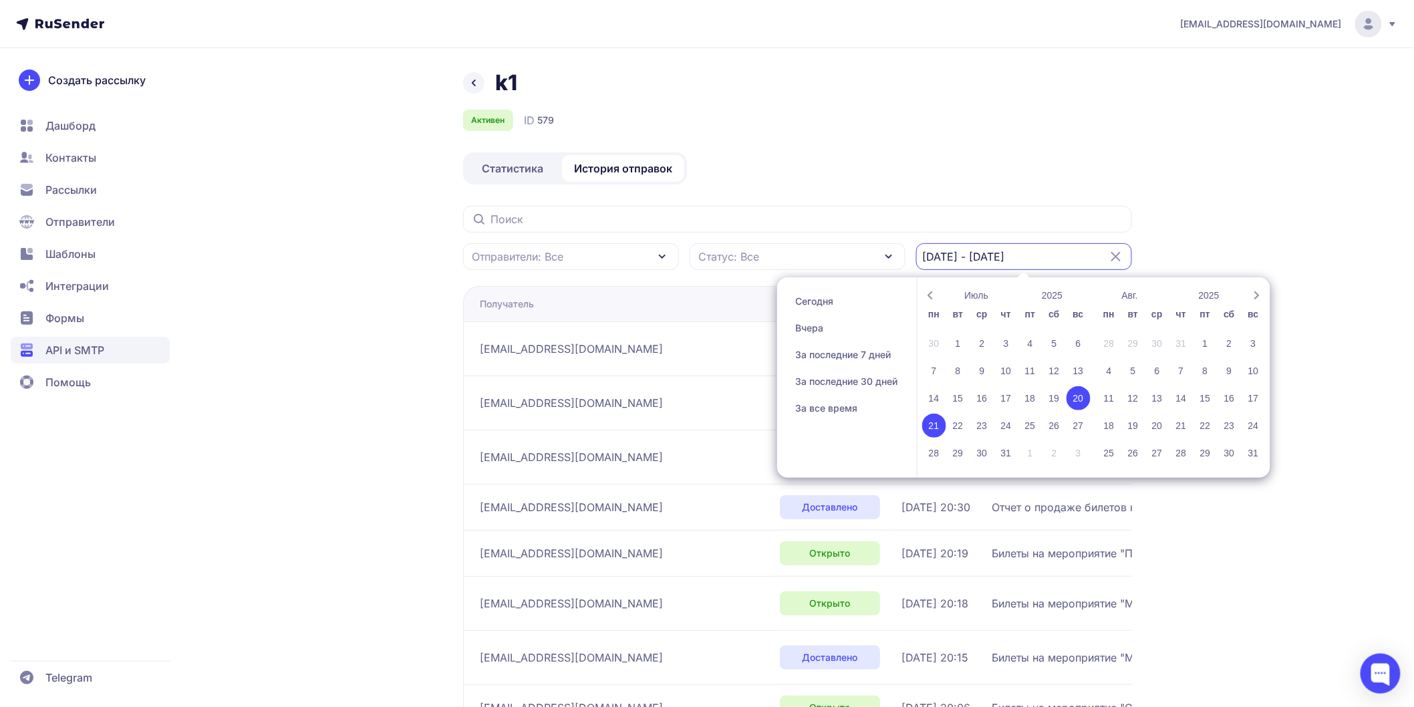
click at [1270, 446] on div "Июль 2025 пн вт ср чт пт сб вс 30 1 2 3 4 5 6 7 8 9 10 11 12 13 14 15 16 17 18 …" at bounding box center [1094, 377] width 353 height 201
click at [1261, 450] on div "31" at bounding box center [1254, 453] width 24 height 24
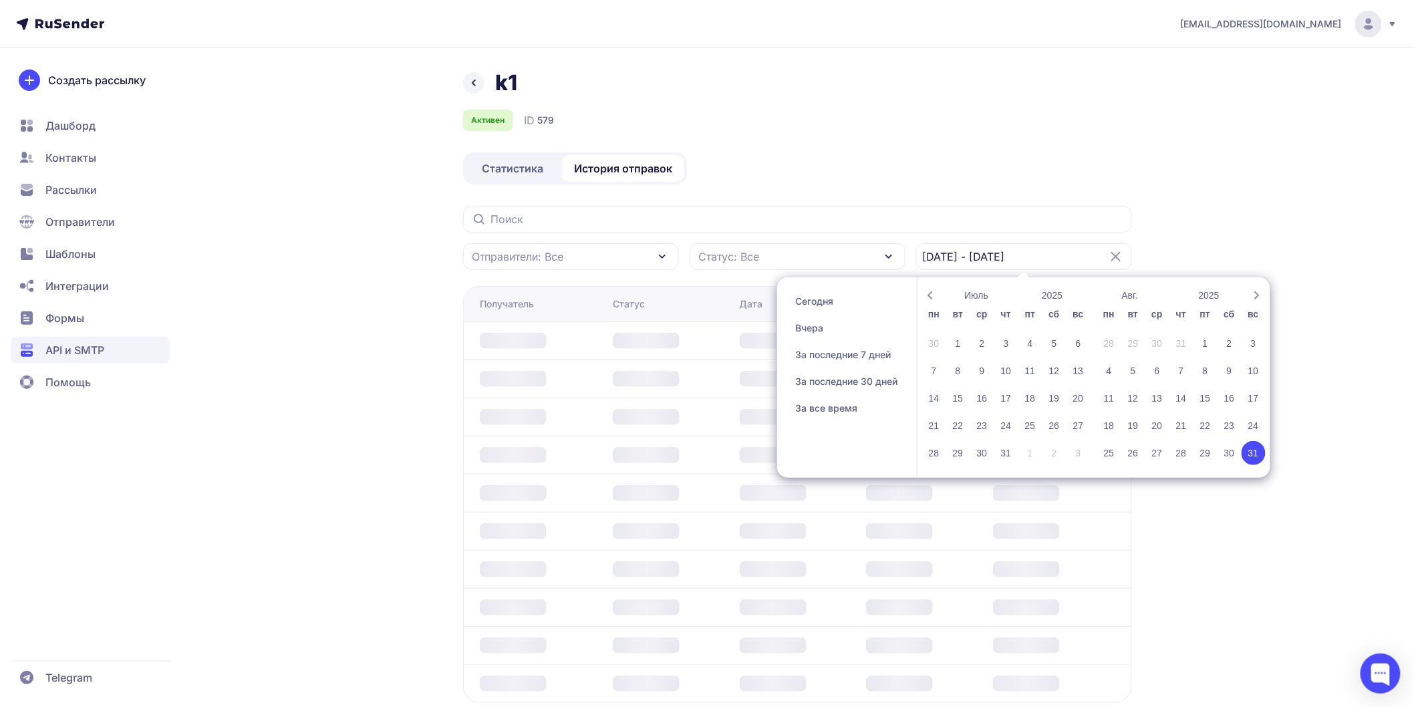
type input "31.08.2025 - 31.08.2025"
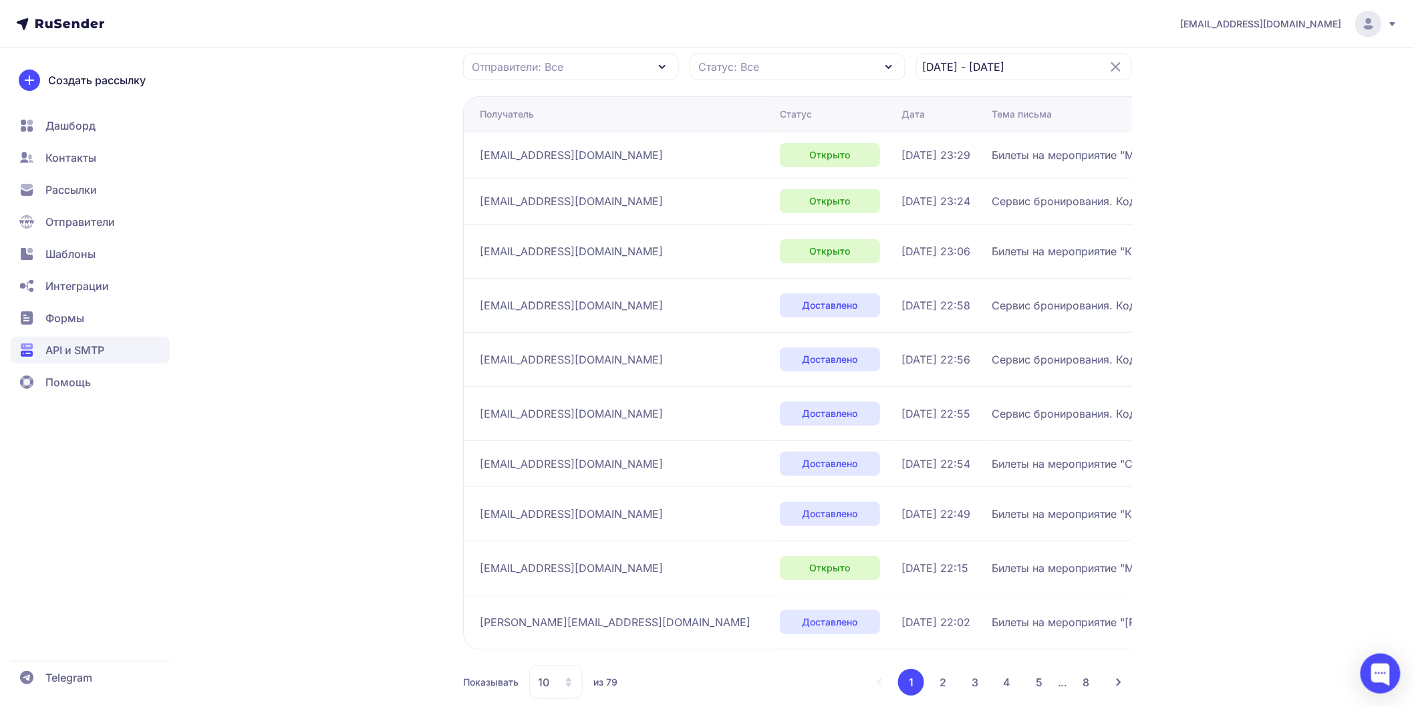
scroll to position [214, 0]
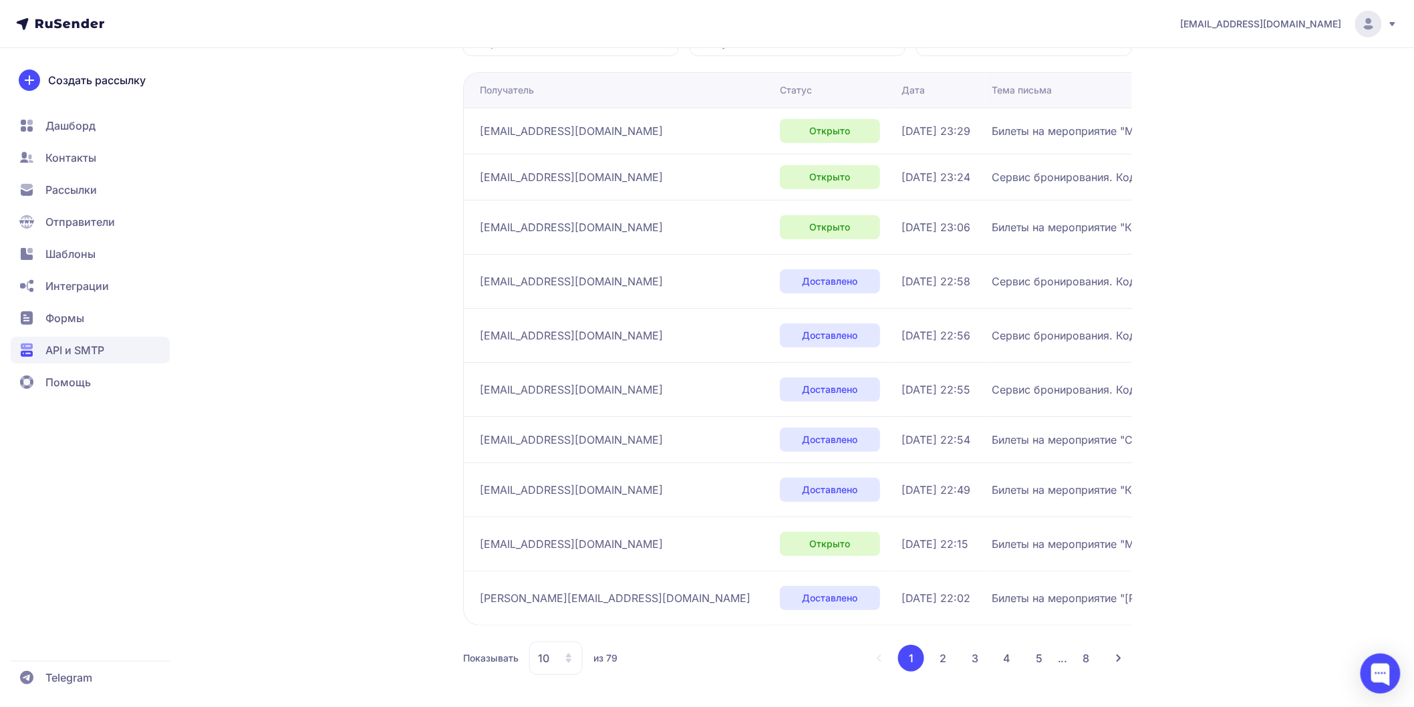
click at [976, 660] on button "3" at bounding box center [975, 658] width 27 height 27
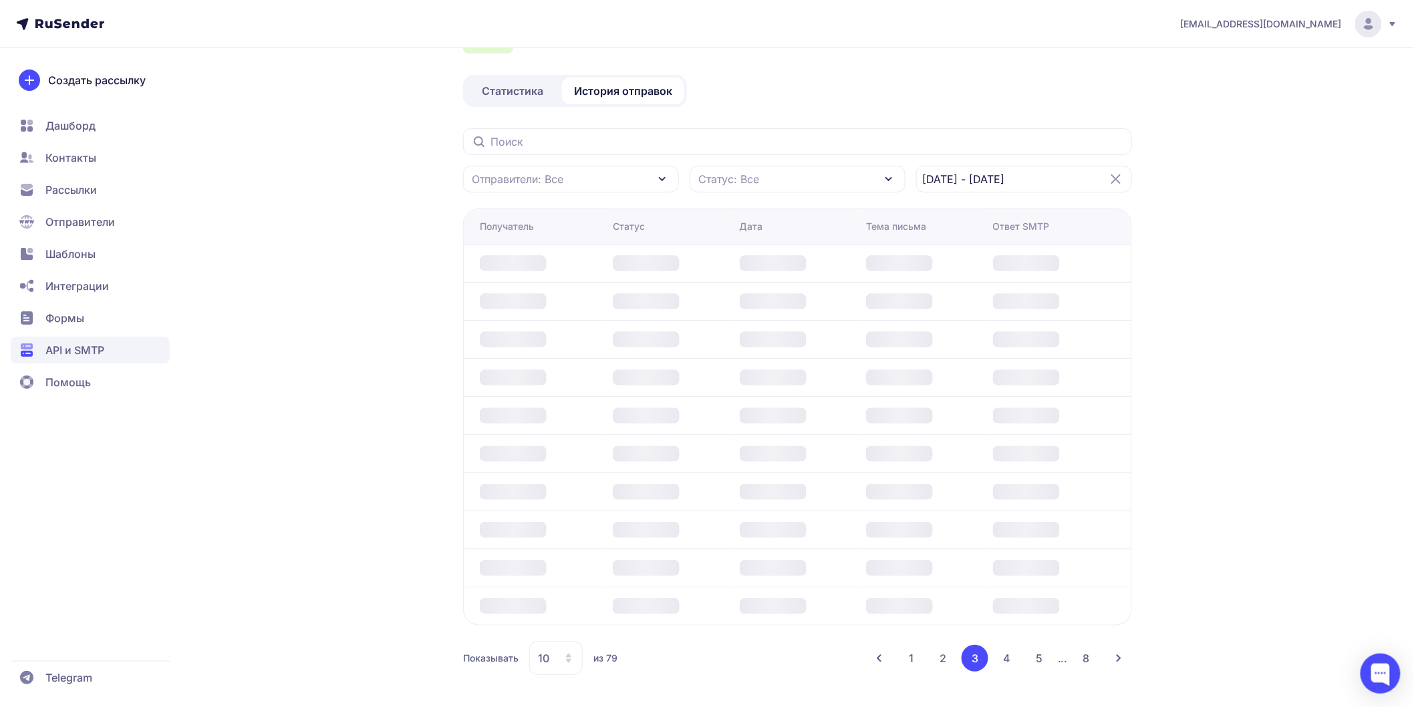
scroll to position [174, 0]
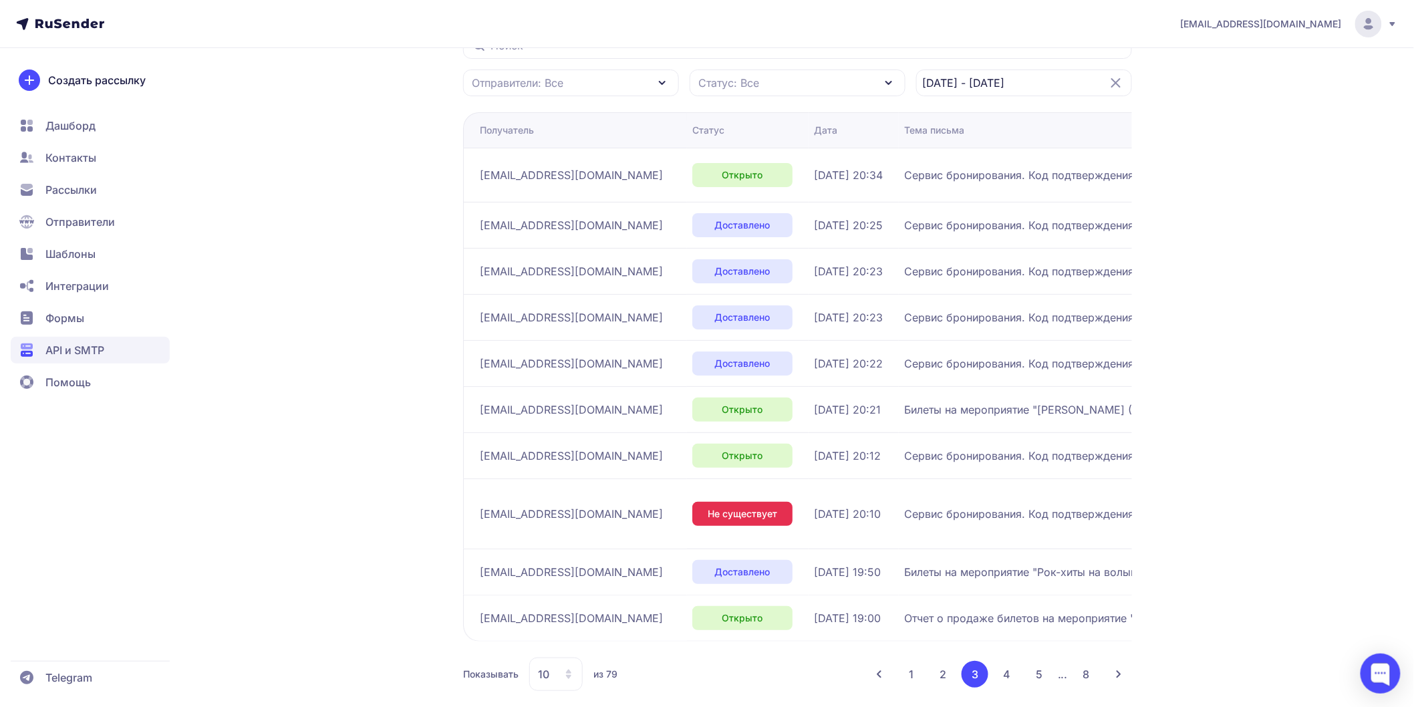
click at [1040, 661] on button "5" at bounding box center [1039, 674] width 27 height 27
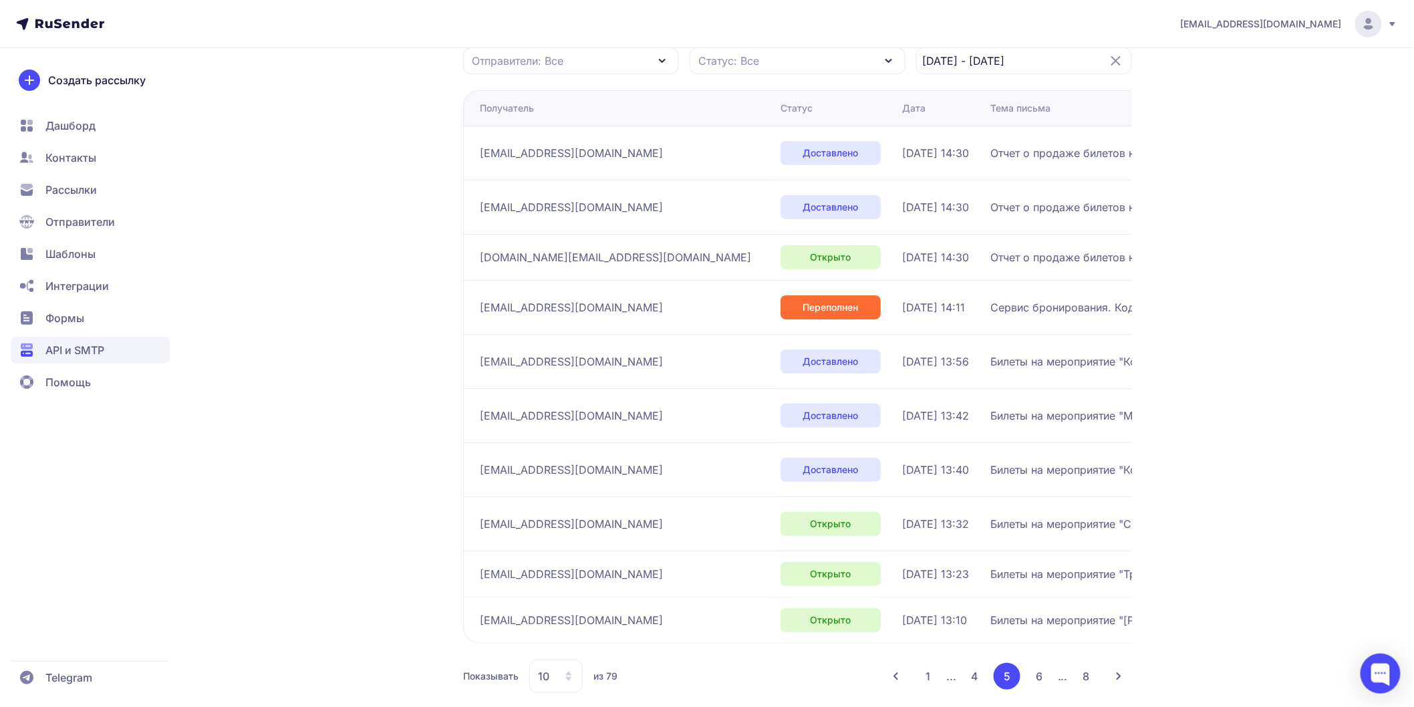
scroll to position [214, 0]
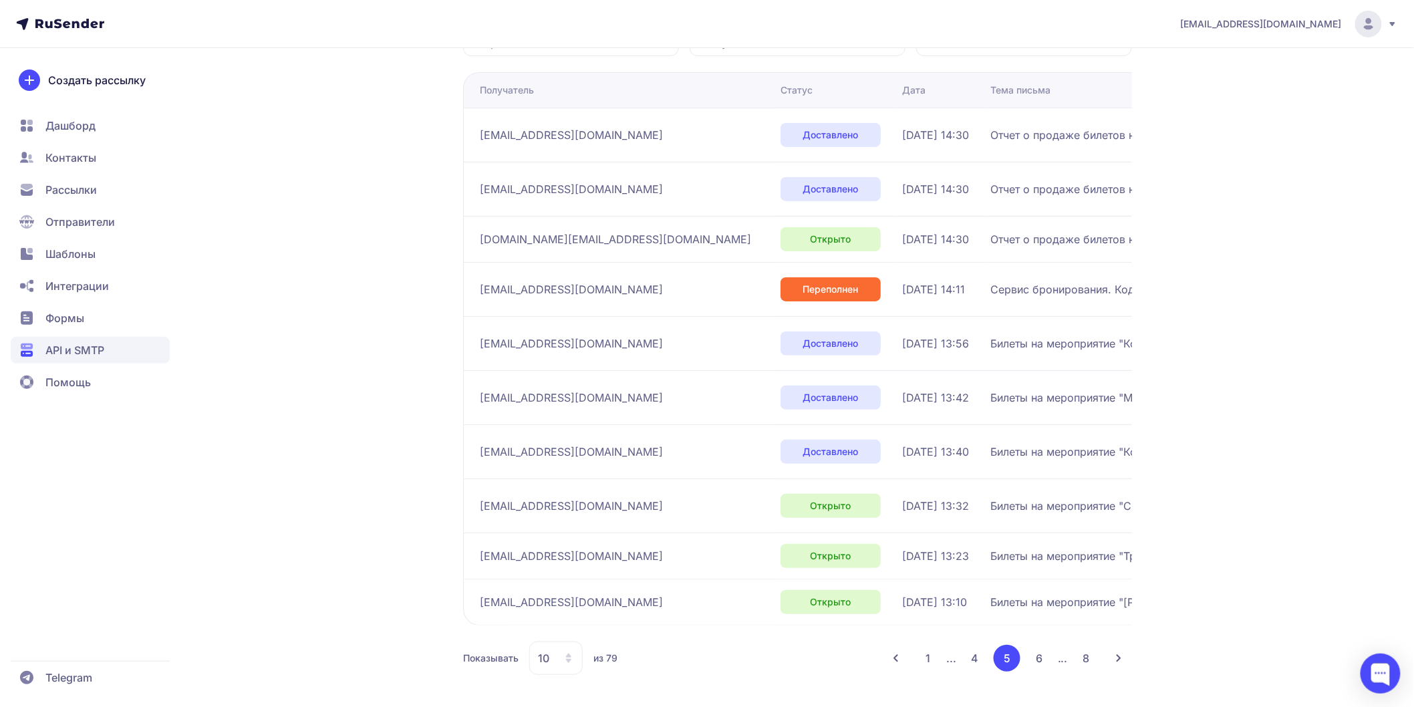
click at [1037, 657] on button "6" at bounding box center [1039, 658] width 27 height 27
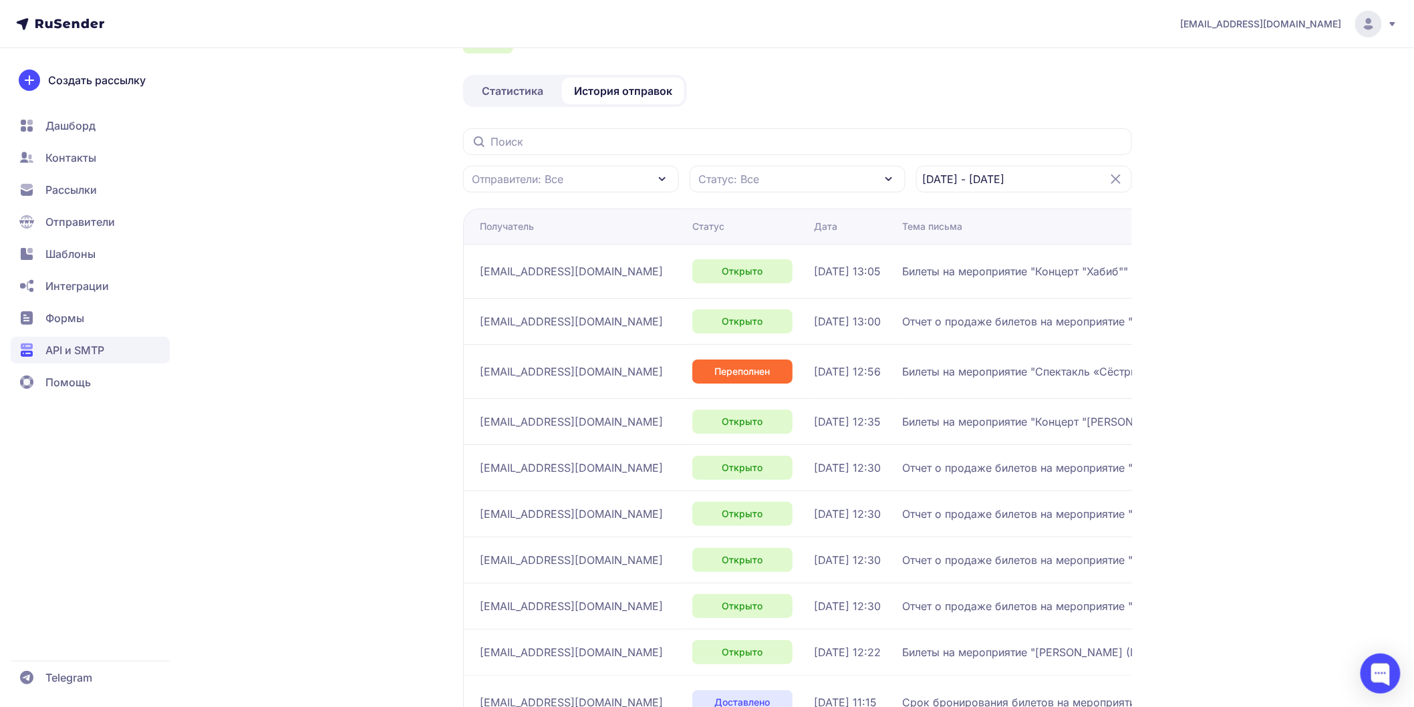
scroll to position [182, 0]
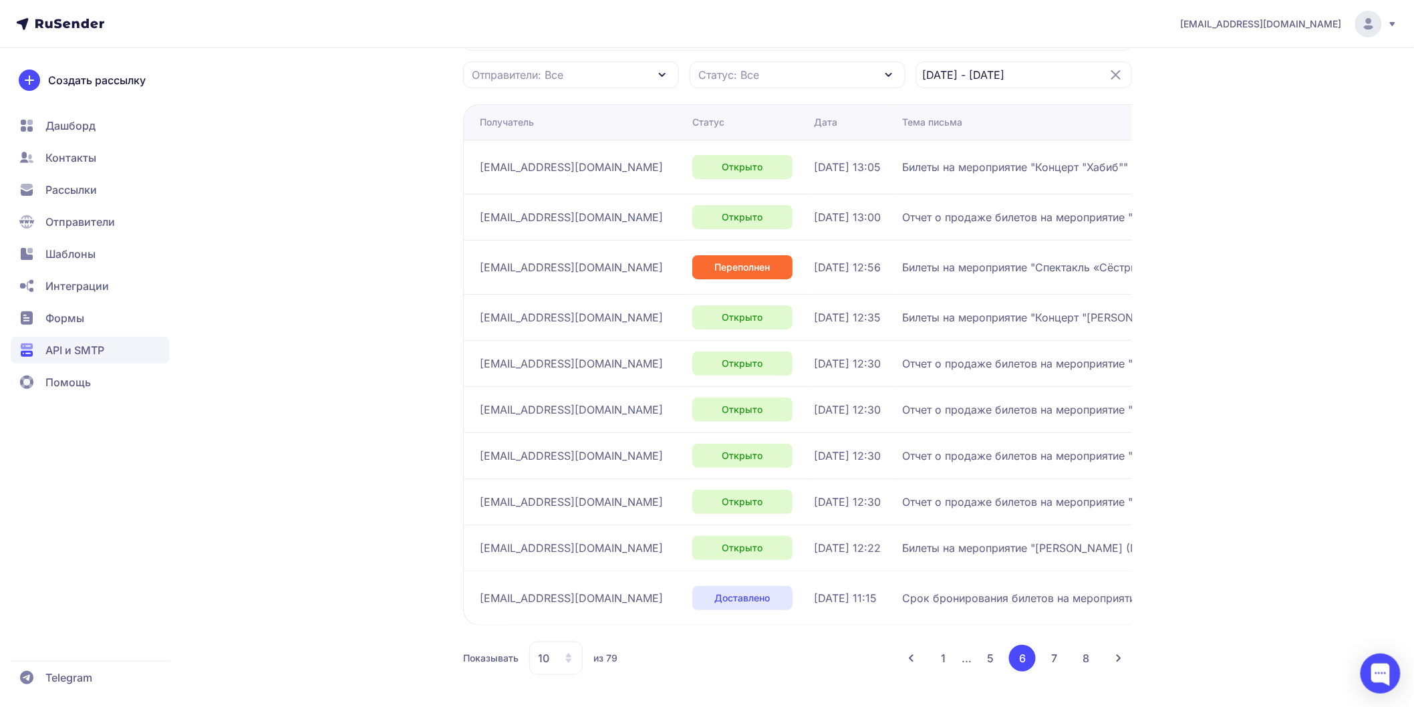
click at [1051, 664] on button "7" at bounding box center [1054, 658] width 27 height 27
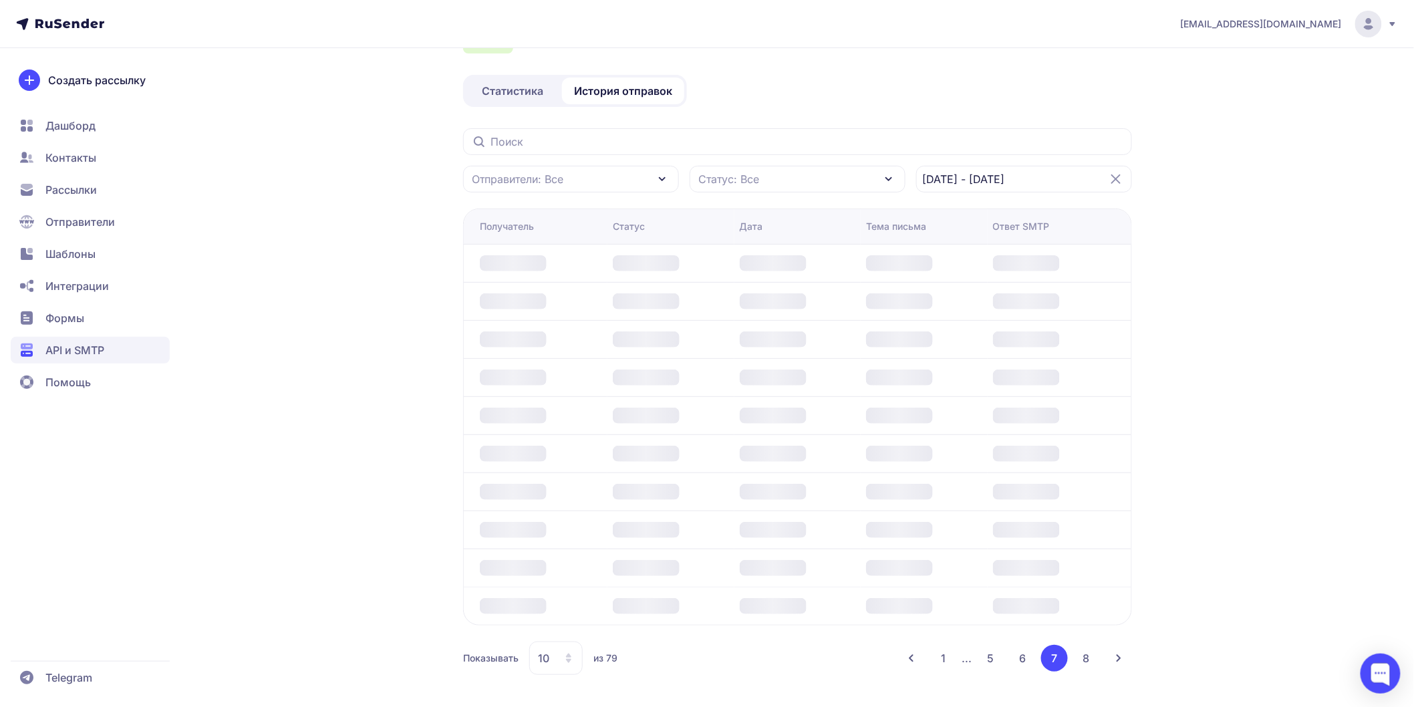
scroll to position [214, 0]
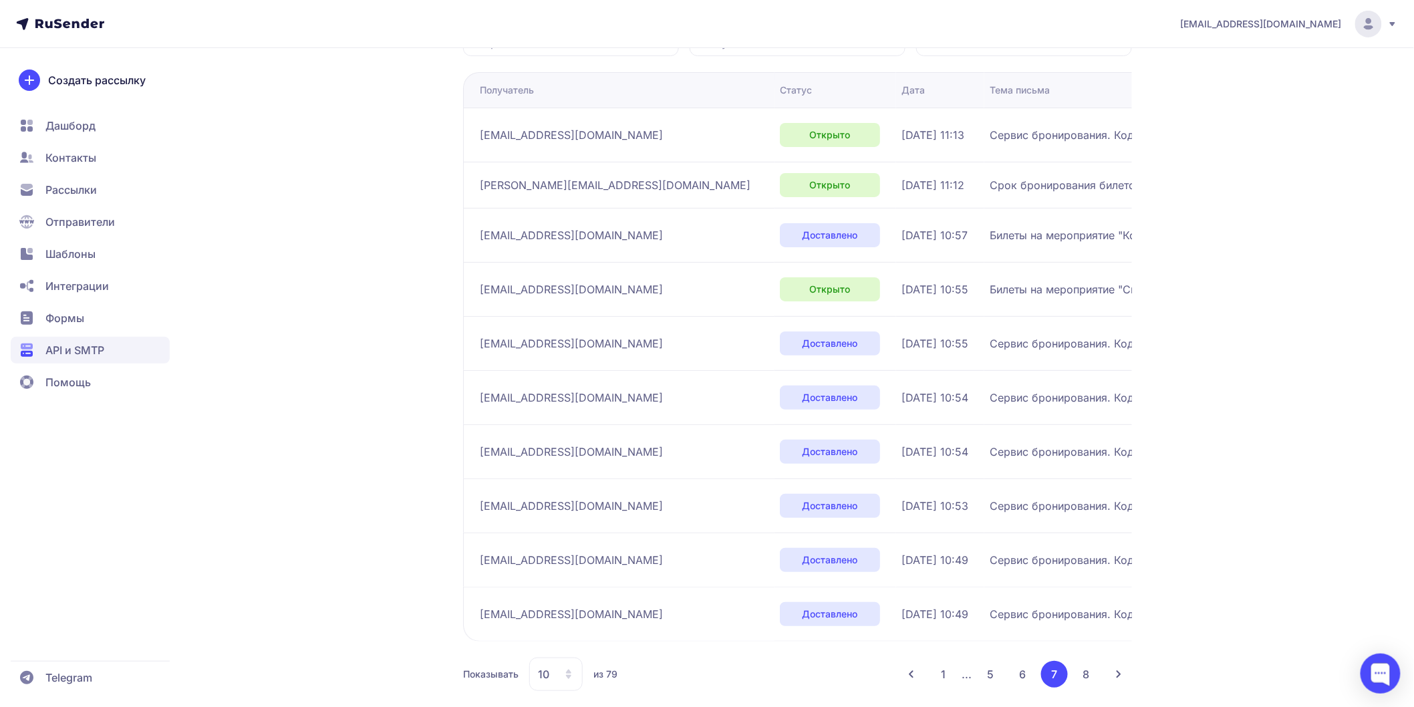
click at [1073, 671] on li "7" at bounding box center [1086, 674] width 27 height 27
click at [1090, 674] on button "8" at bounding box center [1086, 674] width 27 height 27
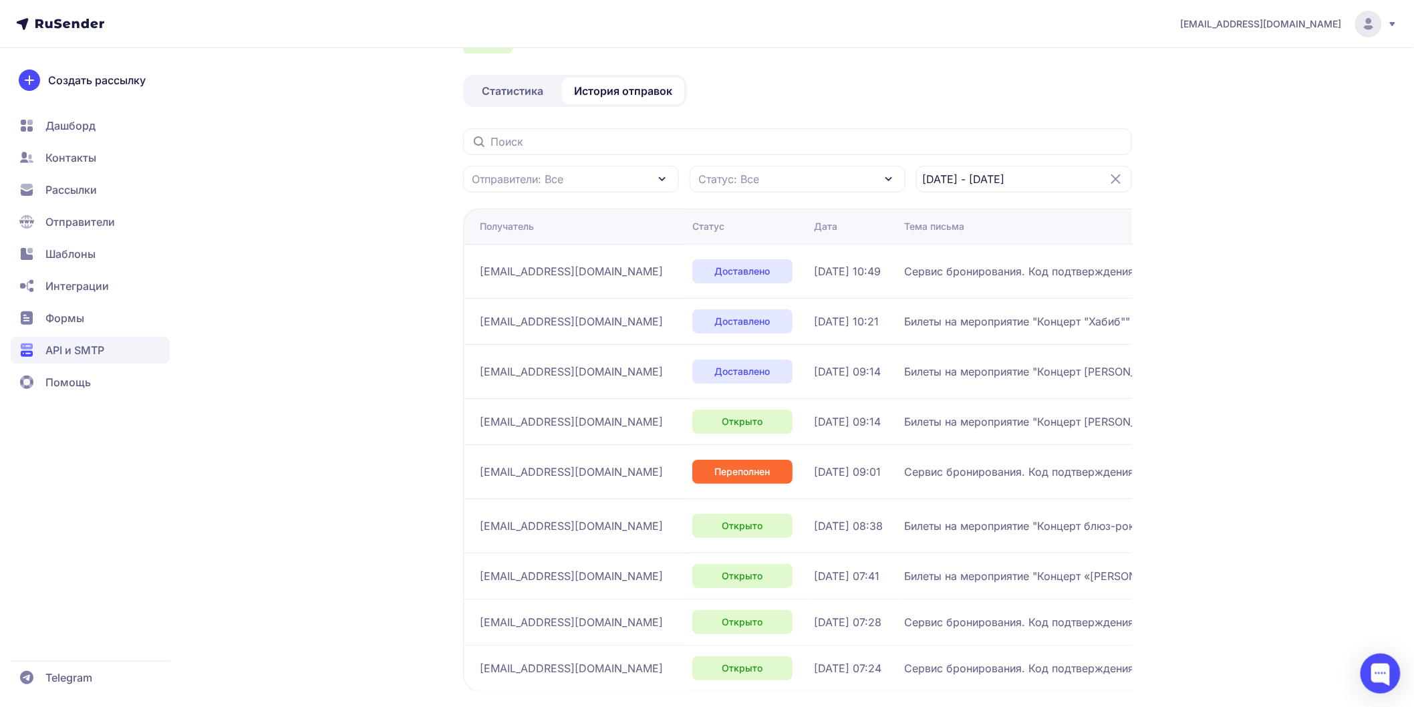
scroll to position [144, 0]
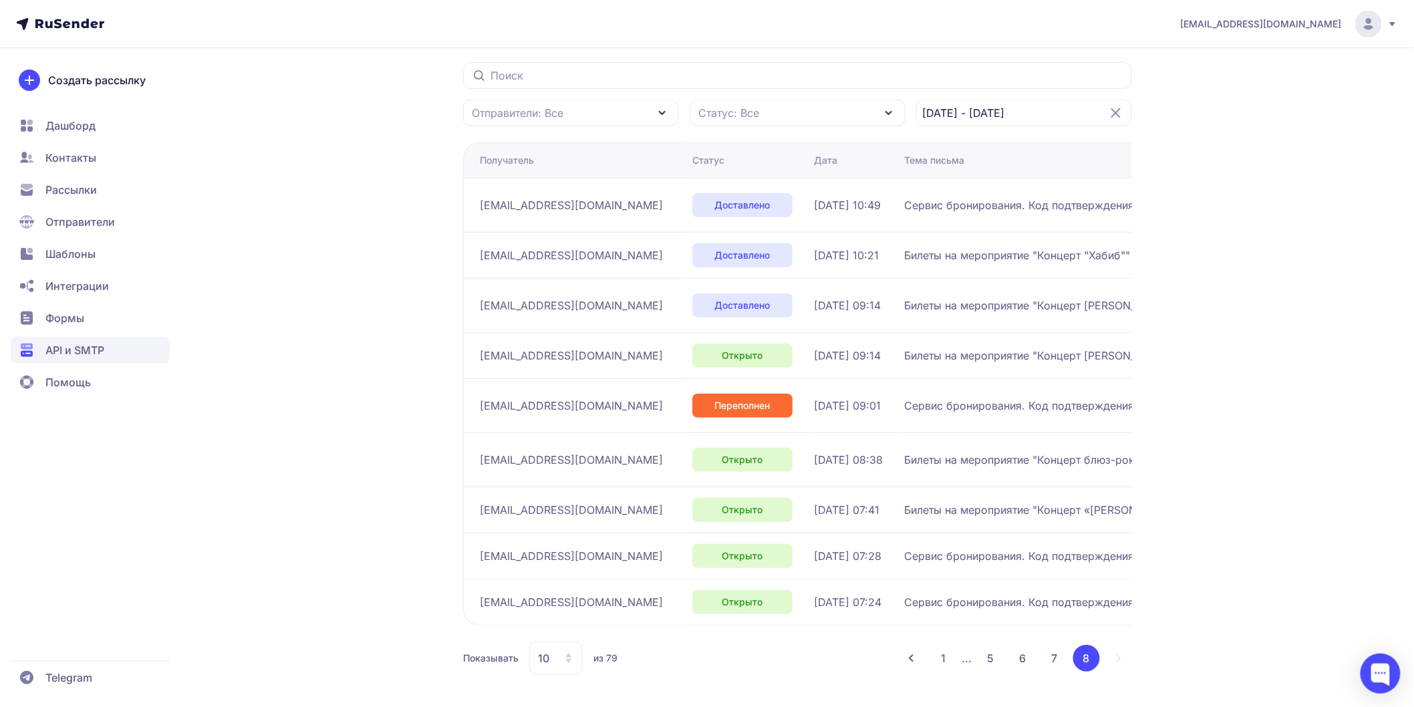
click at [1054, 651] on button "7" at bounding box center [1054, 658] width 27 height 27
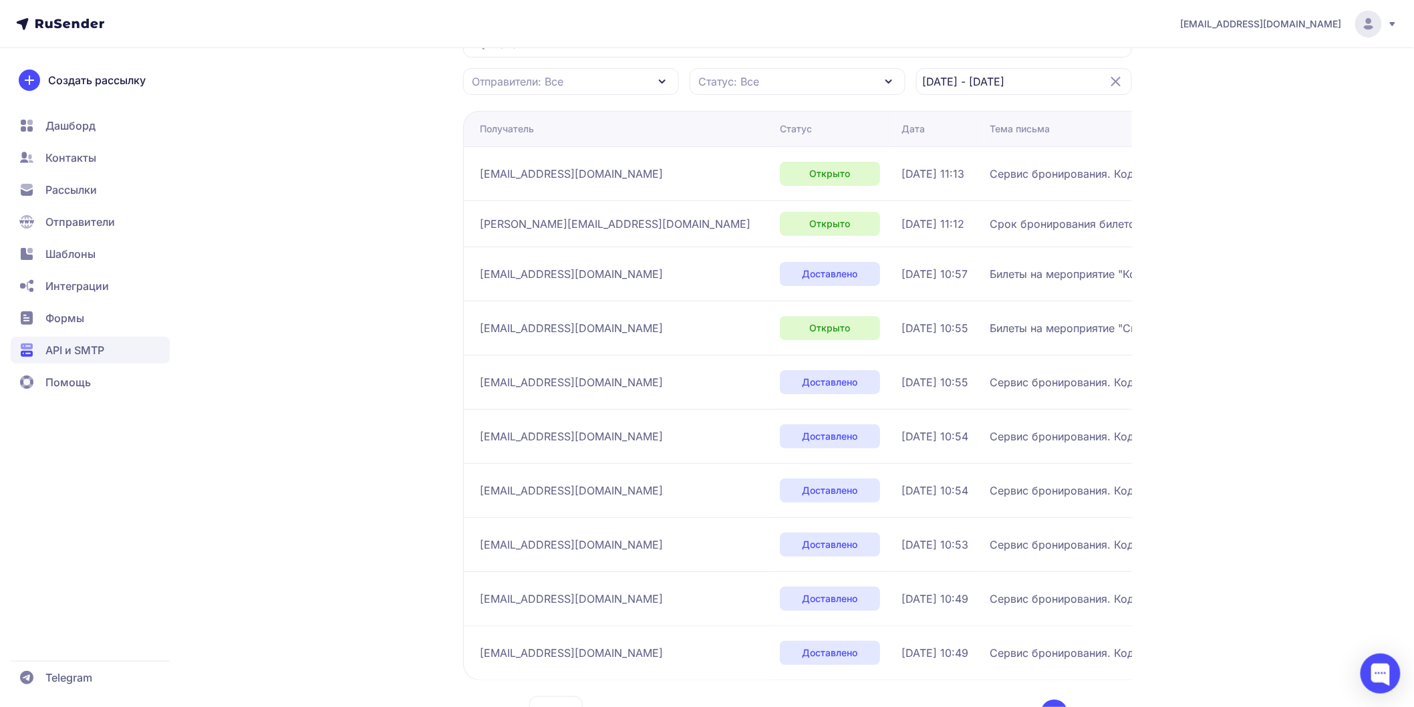
scroll to position [230, 0]
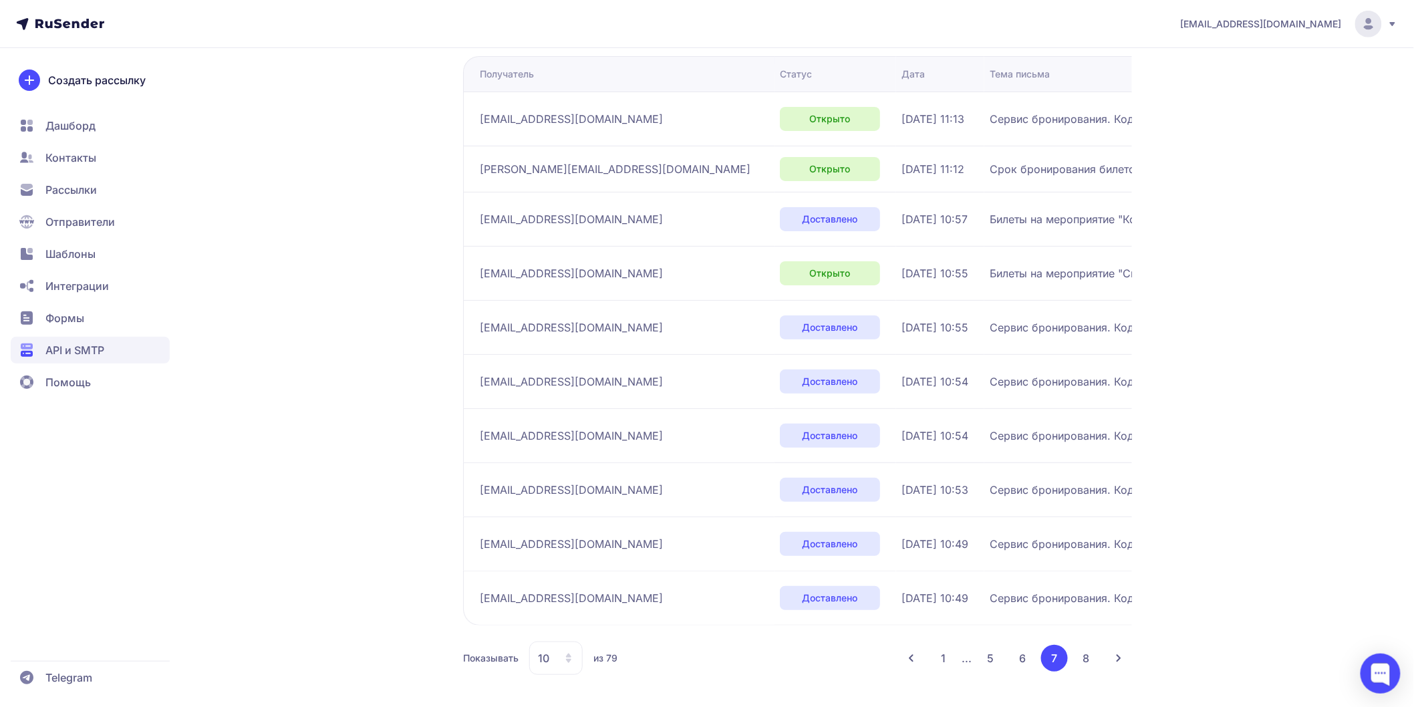
click at [1089, 658] on button "8" at bounding box center [1086, 658] width 27 height 27
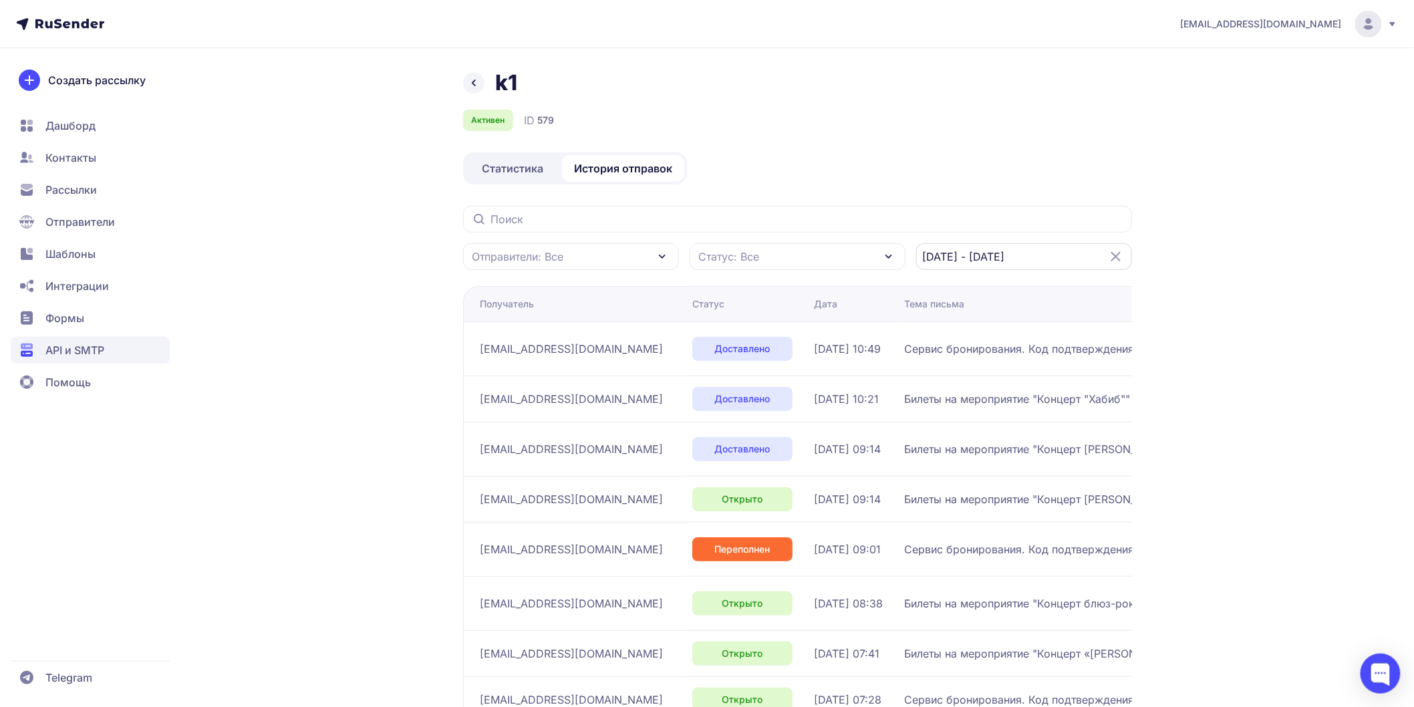
click at [985, 261] on input "31.08.2025 - 31.08.2025" at bounding box center [1024, 256] width 216 height 27
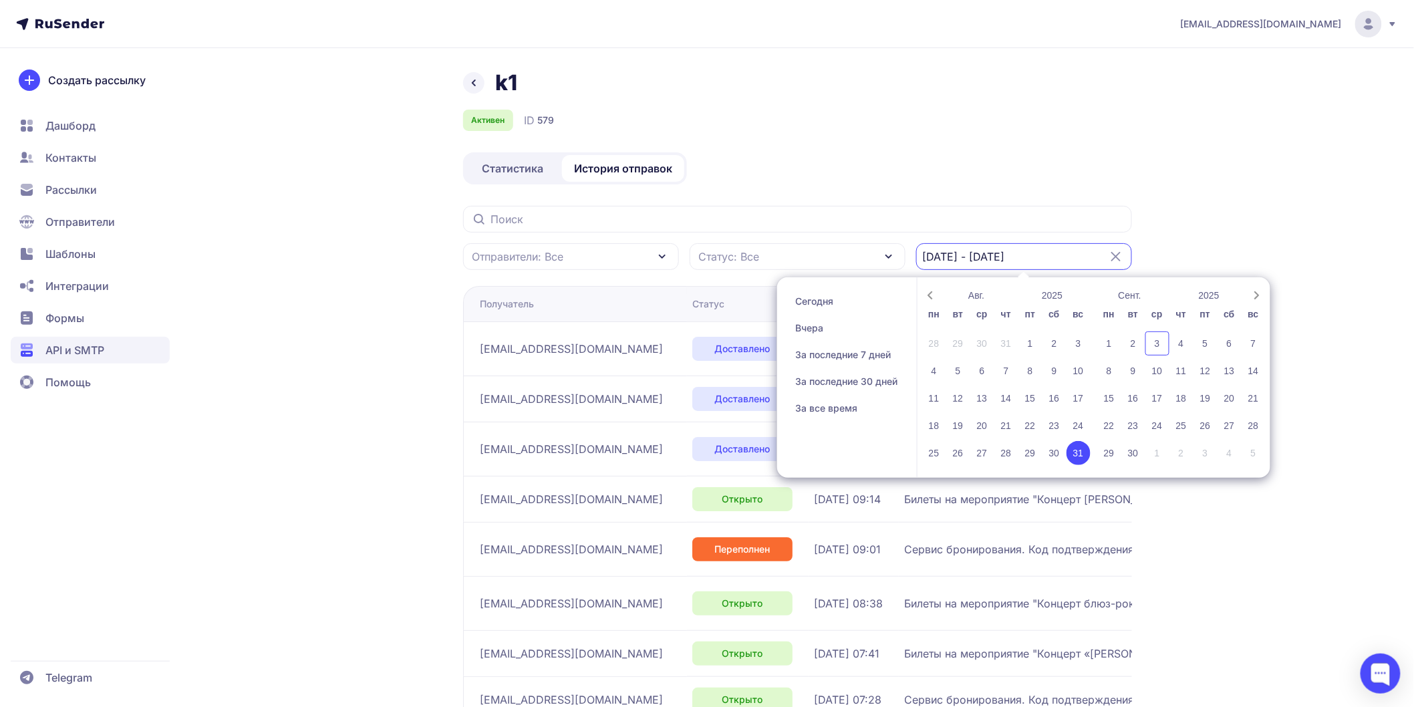
click at [1106, 254] on input "31.08.2025 - 31.08.2025" at bounding box center [1024, 256] width 216 height 27
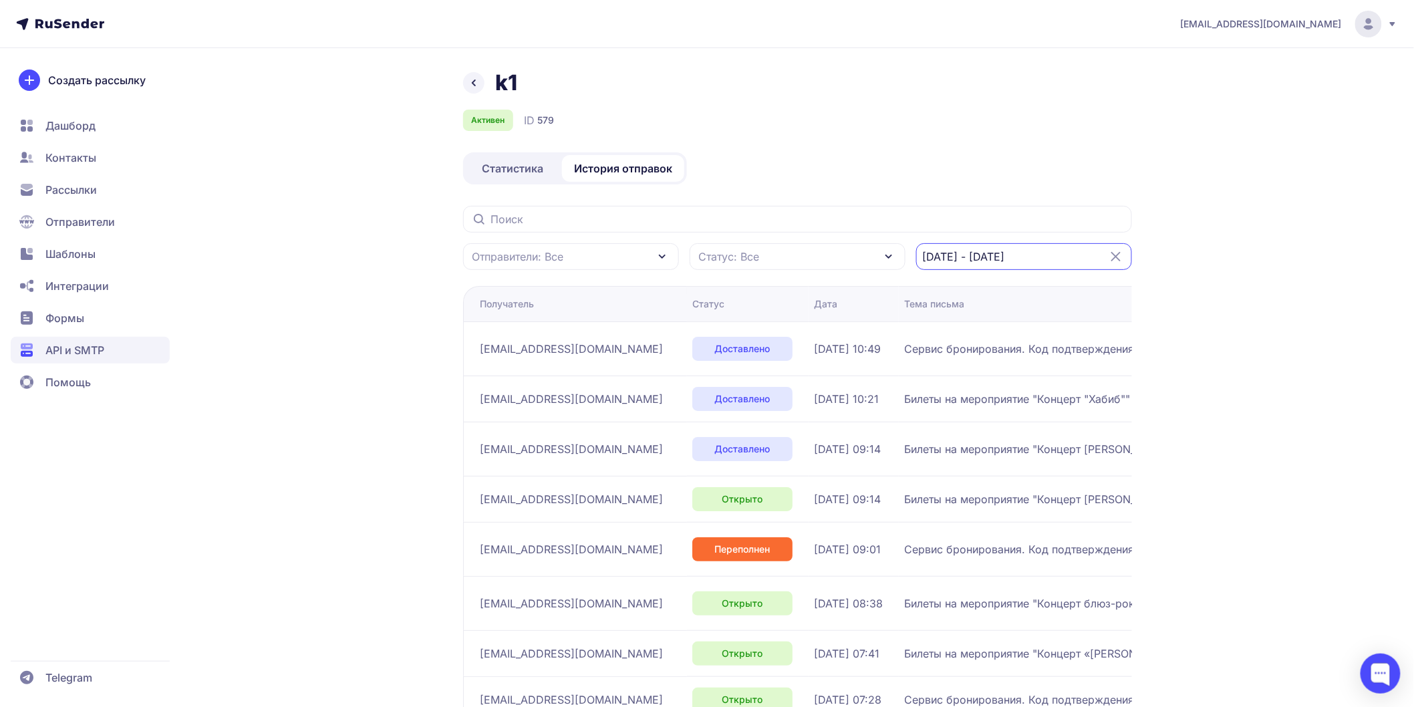
click at [1116, 258] on icon at bounding box center [1116, 257] width 16 height 16
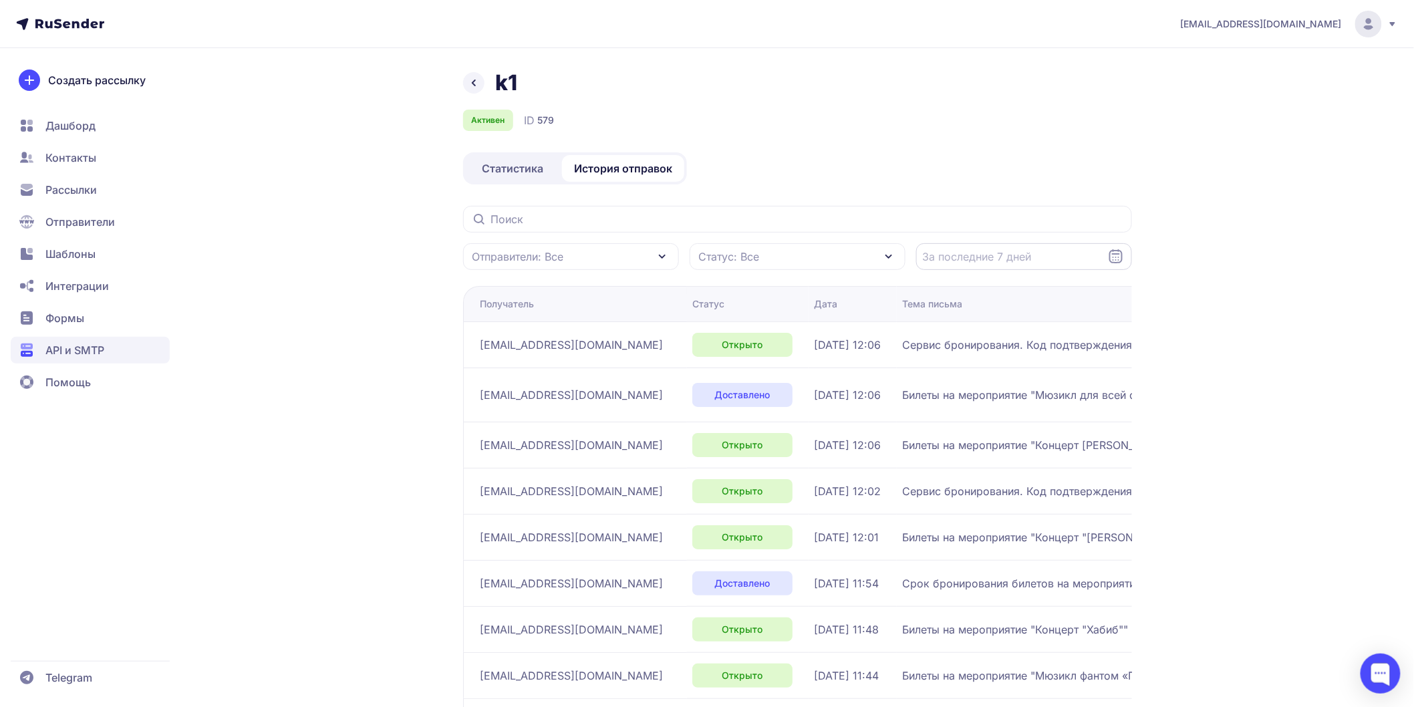
click at [1007, 259] on input "Datepicker input" at bounding box center [1024, 256] width 216 height 27
click at [1259, 166] on div "ave-skz@mail.ru k1 Активен ID 579 Статистика История отправок Отправители: Все …" at bounding box center [707, 440] width 1414 height 881
click at [959, 257] on input "Datepicker input" at bounding box center [1024, 256] width 216 height 27
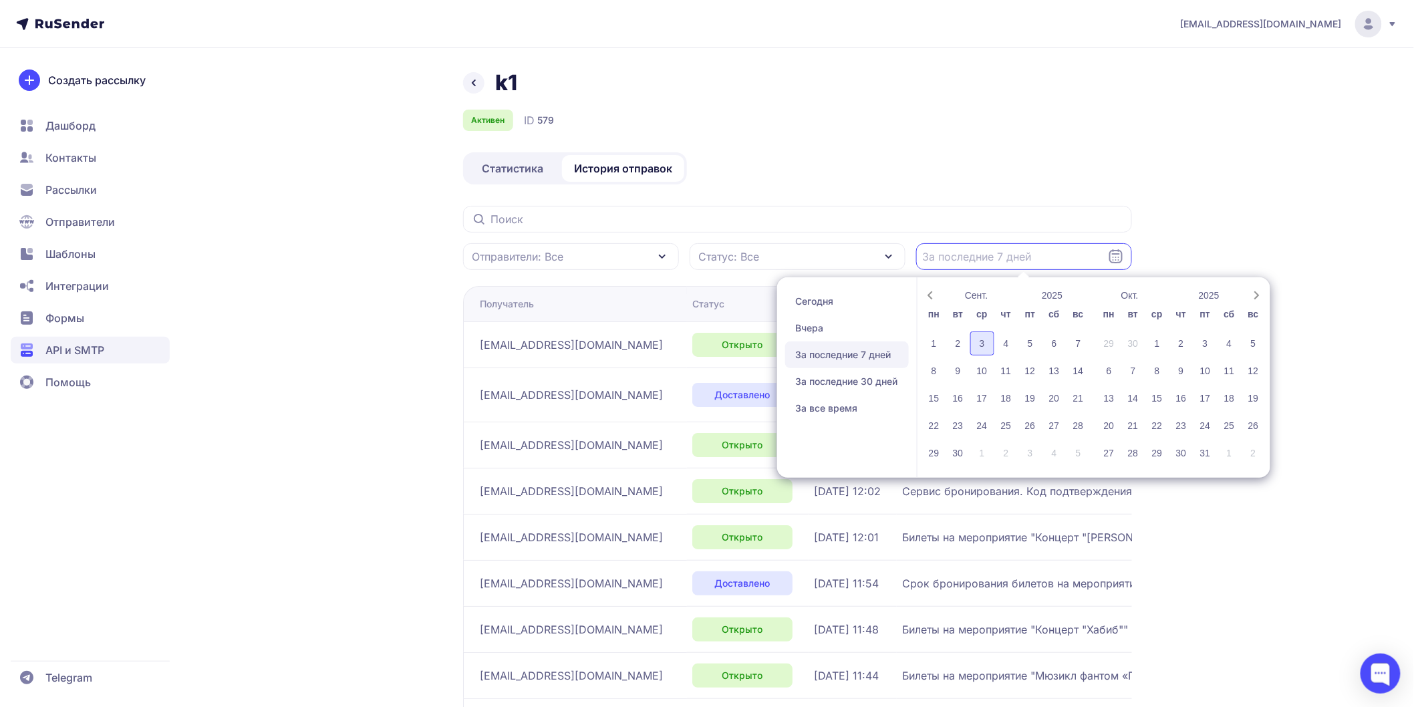
click at [986, 343] on div "3" at bounding box center [982, 344] width 24 height 24
click at [1124, 206] on input "text" at bounding box center [797, 219] width 669 height 27
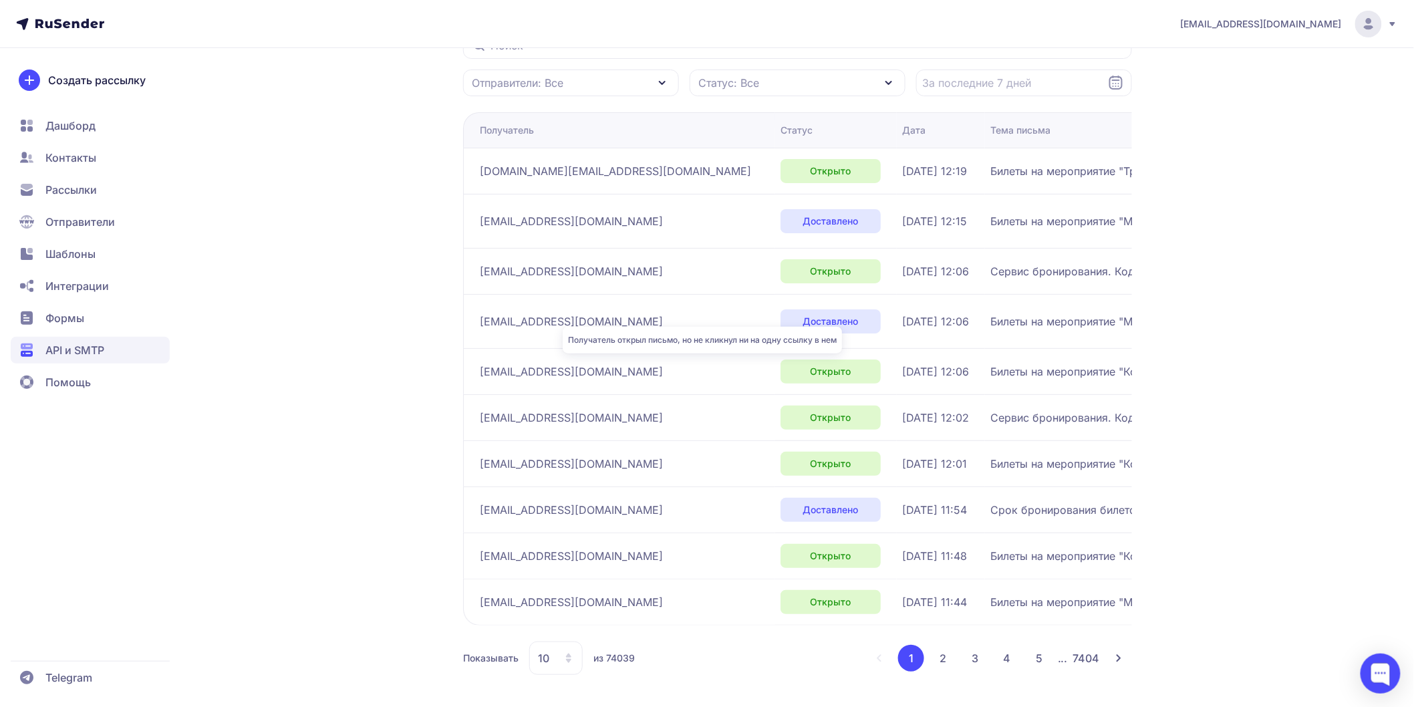
scroll to position [49, 0]
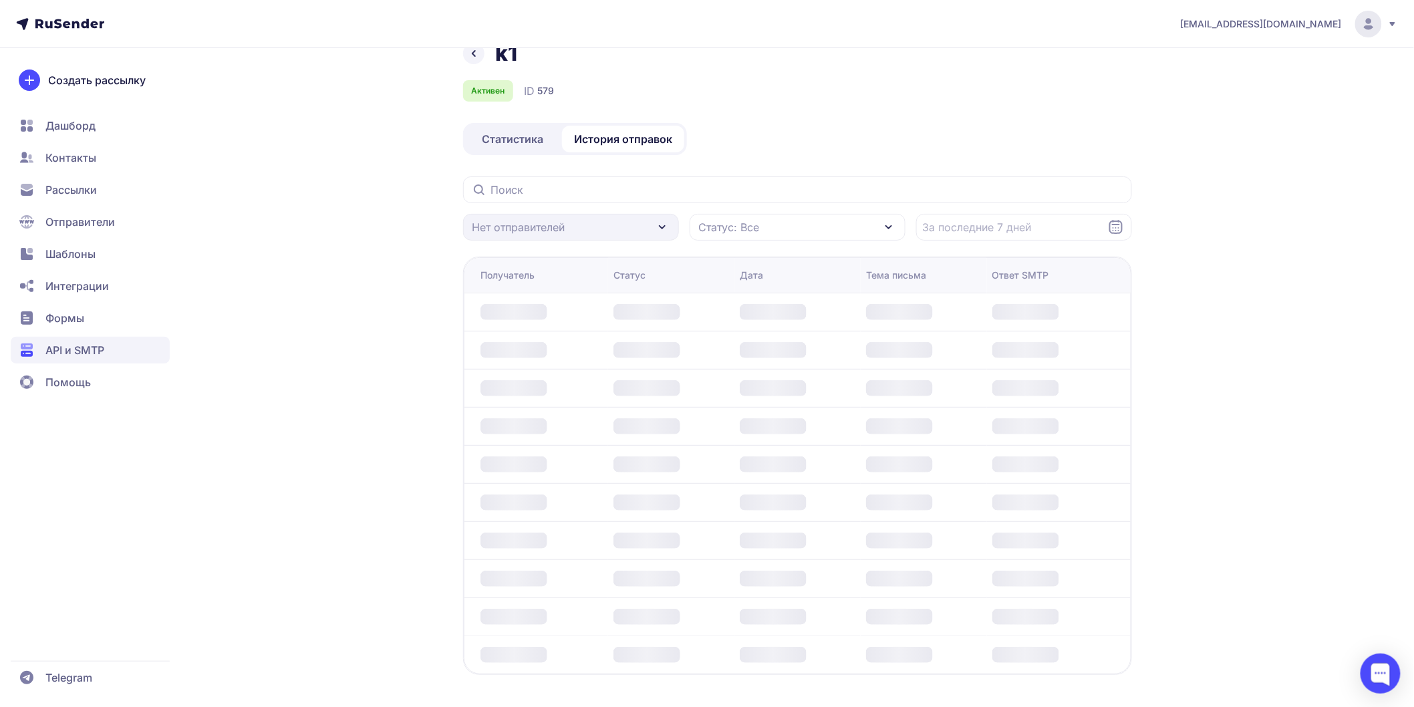
scroll to position [29, 0]
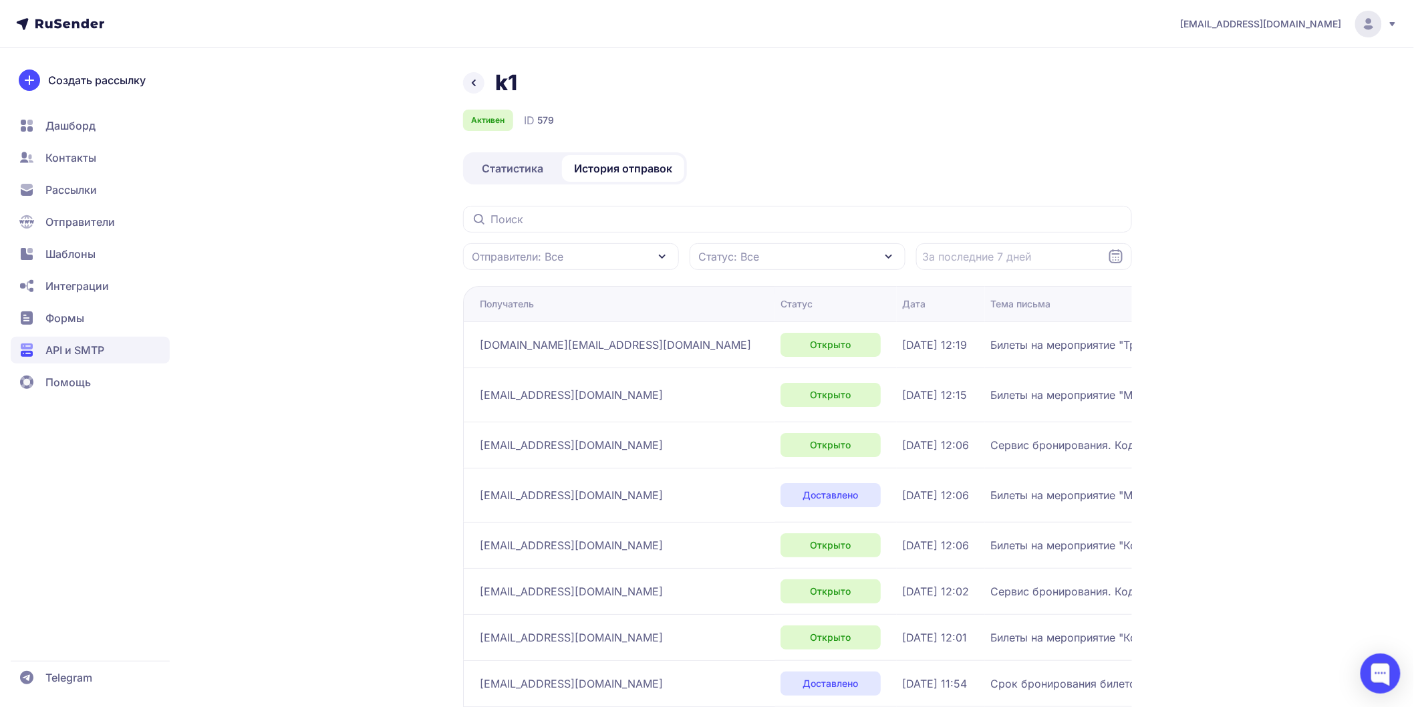
click at [544, 253] on span "Отправители: Все" at bounding box center [518, 257] width 92 height 16
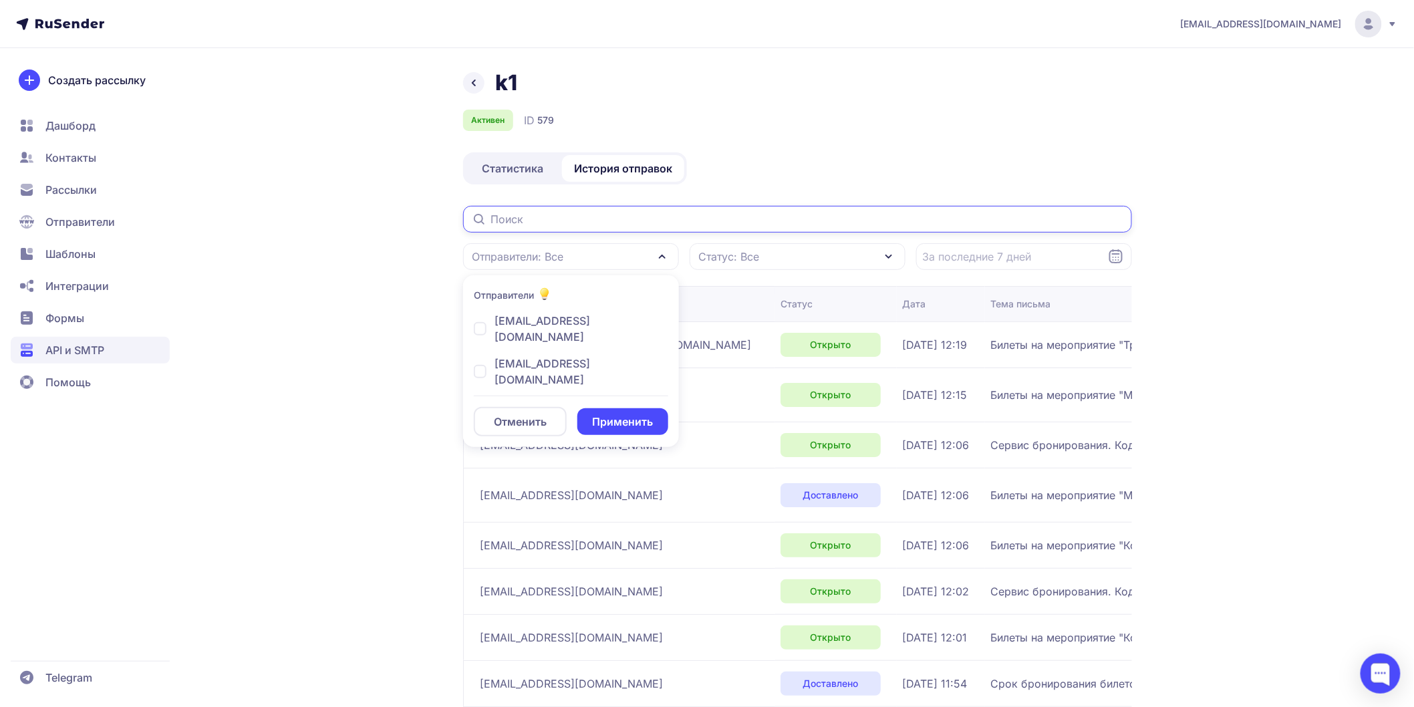
click at [543, 214] on input "text" at bounding box center [797, 219] width 669 height 27
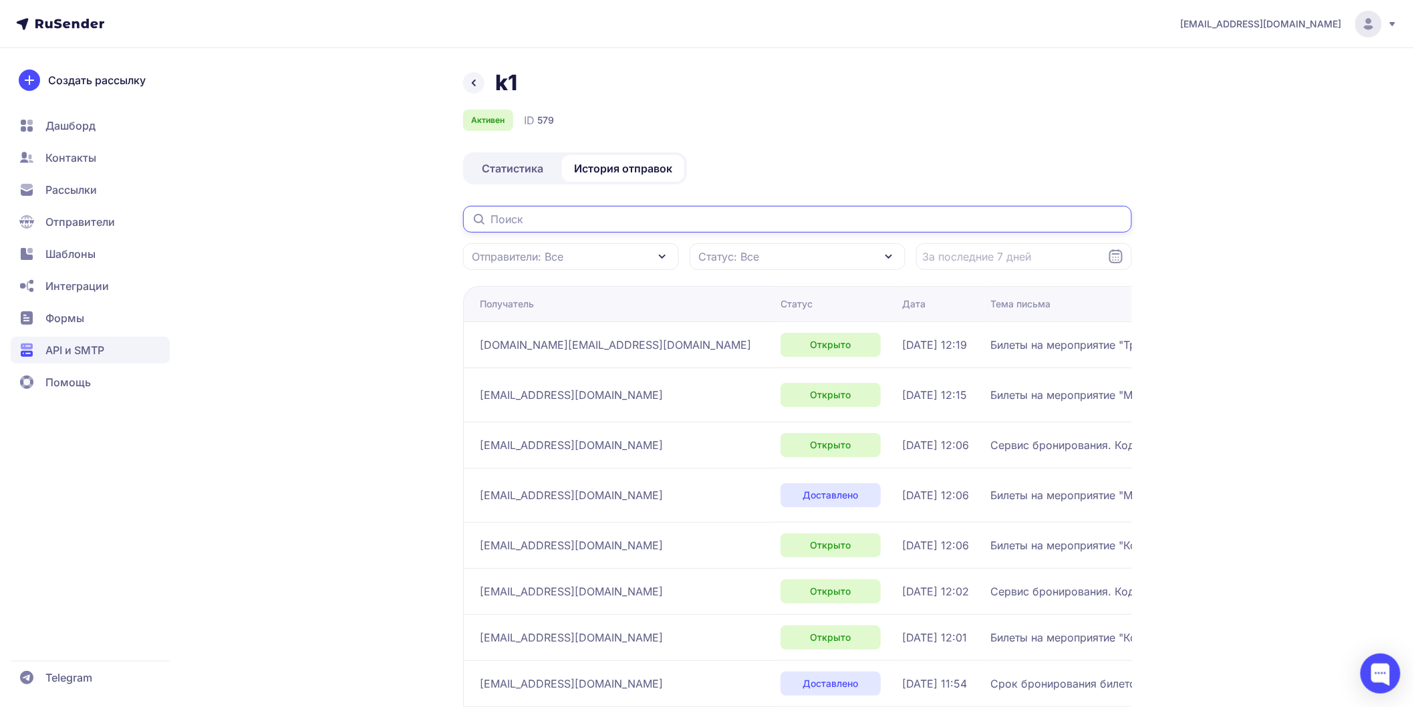
paste input "goroskovae@gmail.com"
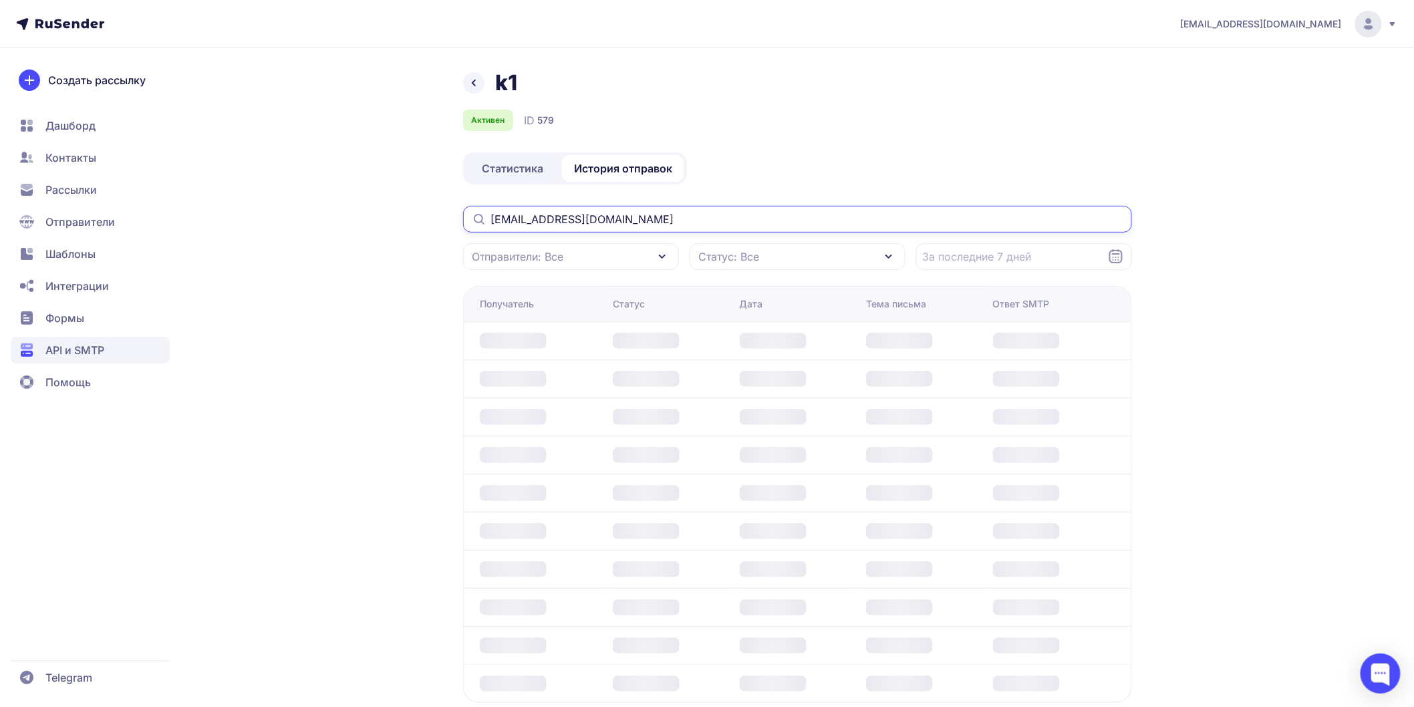
type input "goroskovae@gmail.com"
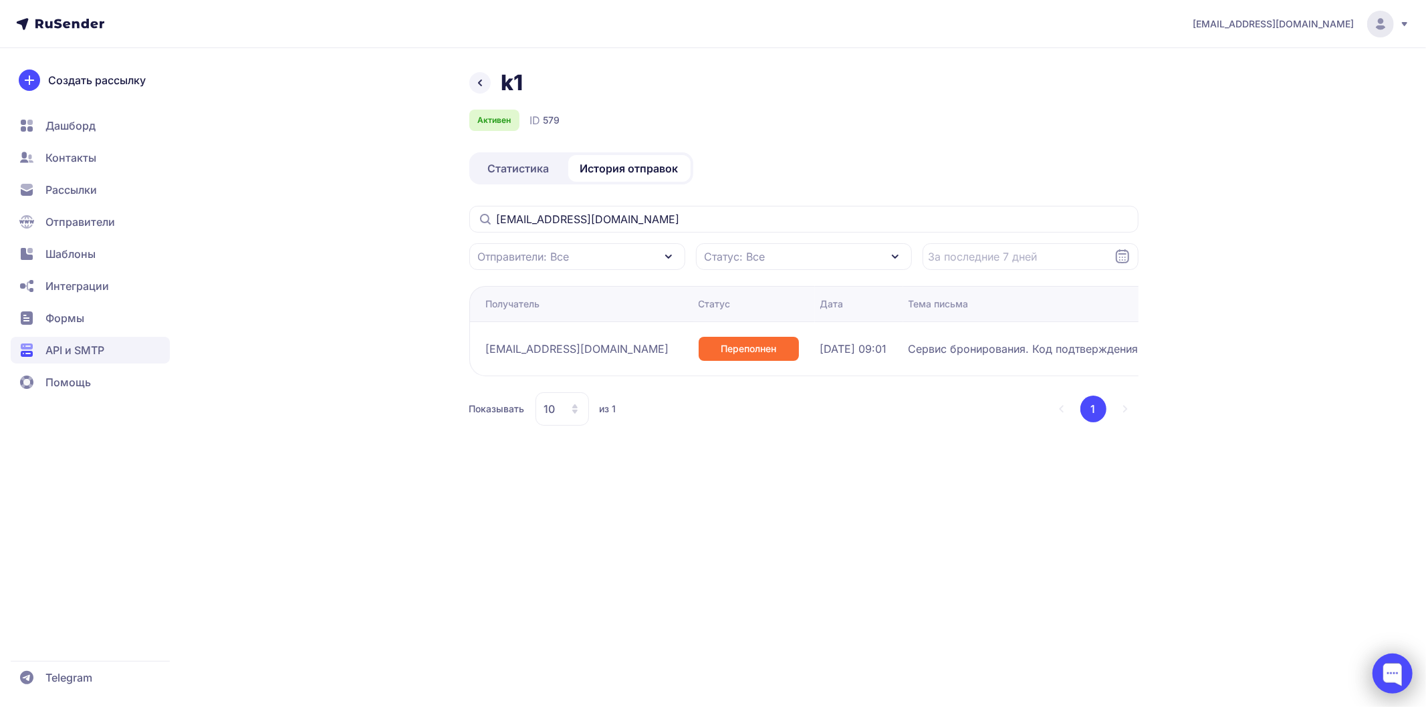
click at [1406, 672] on div at bounding box center [1392, 674] width 40 height 40
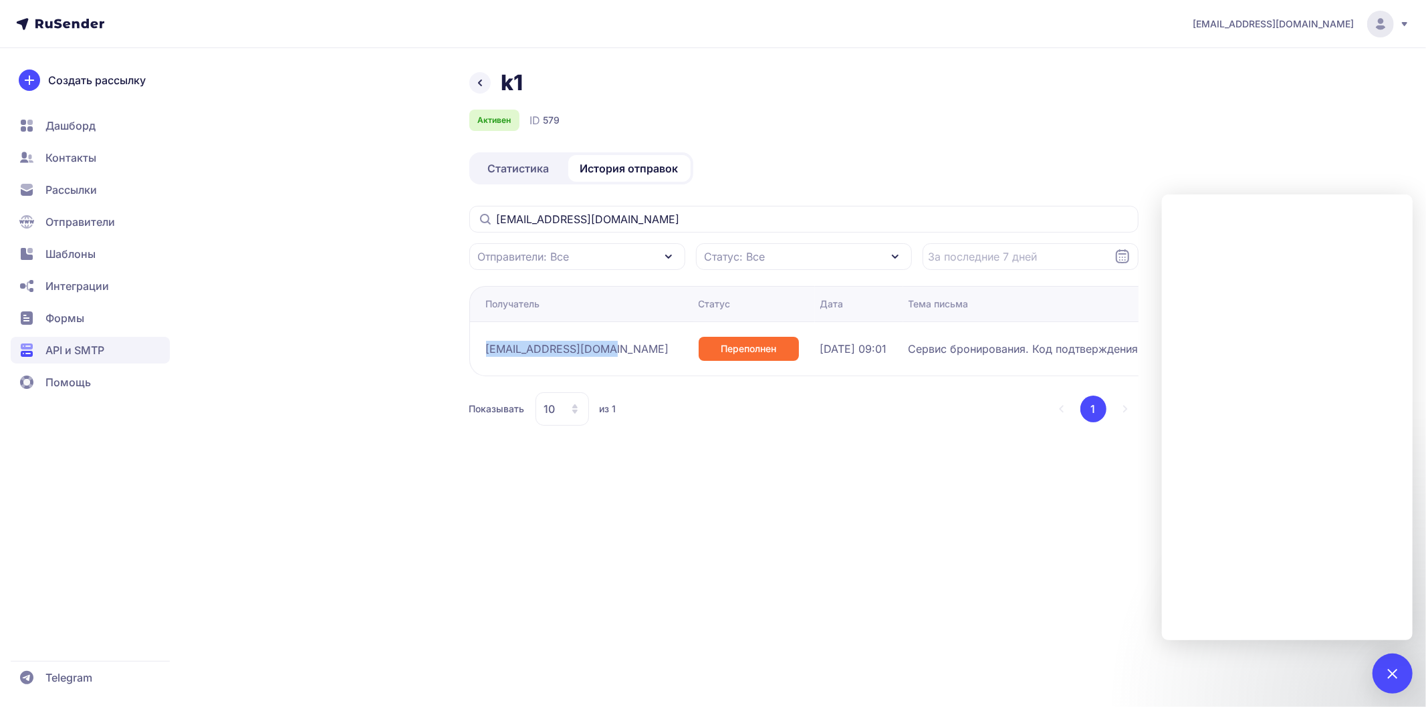
drag, startPoint x: 485, startPoint y: 348, endPoint x: 608, endPoint y: 349, distance: 123.7
click at [693, 349] on td "goroskovae@gmail.com" at bounding box center [754, 348] width 122 height 54
copy span "goroskovae@gmail.com"
drag, startPoint x: 58, startPoint y: 376, endPoint x: 83, endPoint y: 411, distance: 42.7
click at [83, 413] on div "Создать рассылку Дашборд Контакты Рассылки Отправители Шаблоны Интеграции Формы…" at bounding box center [90, 423] width 180 height 707
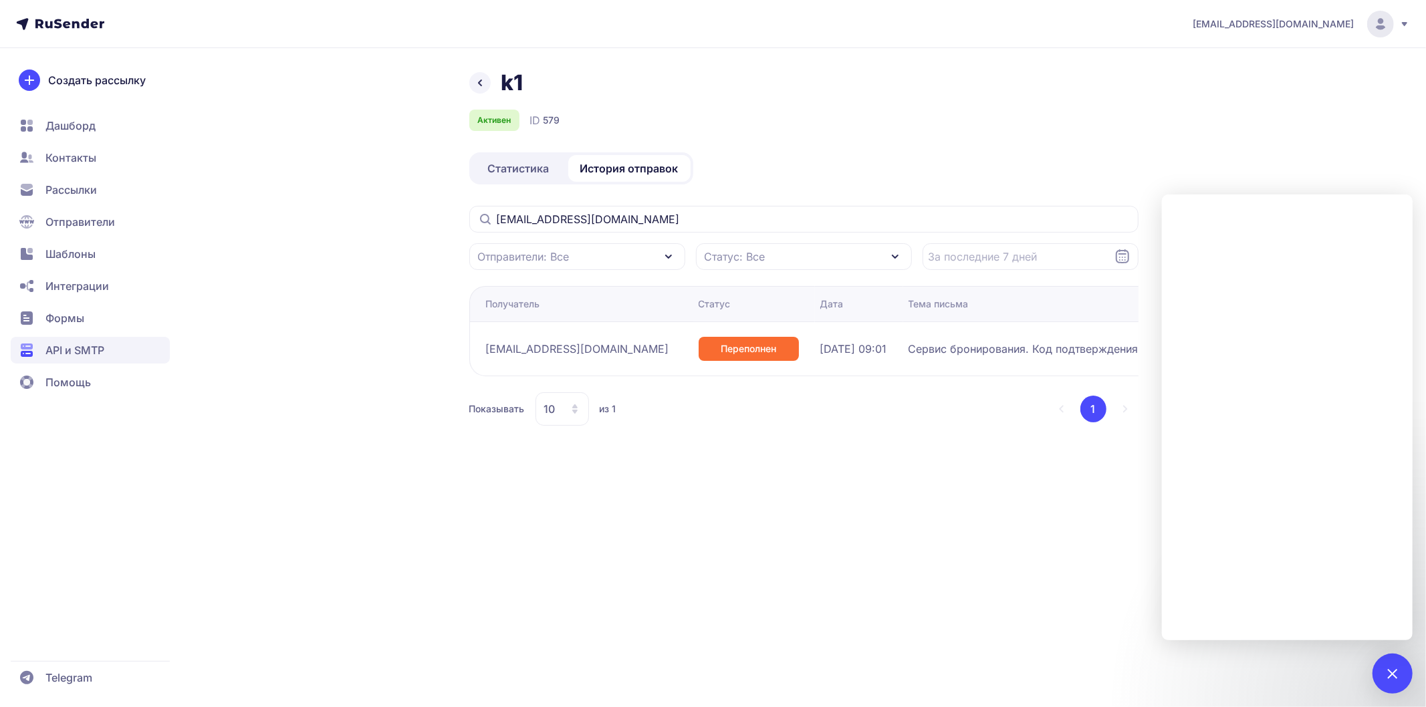
drag, startPoint x: 86, startPoint y: 383, endPoint x: 254, endPoint y: 368, distance: 169.1
click at [194, 489] on div "ave-skz@mail.ru k1 Активен ID 579 Статистика История отправок goroskovae@gmail.…" at bounding box center [713, 353] width 1426 height 707
drag, startPoint x: 510, startPoint y: 350, endPoint x: 605, endPoint y: 348, distance: 94.9
click at [693, 348] on td "goroskovae@gmail.com" at bounding box center [754, 348] width 122 height 54
copy span "goroskovae@gmail.com"
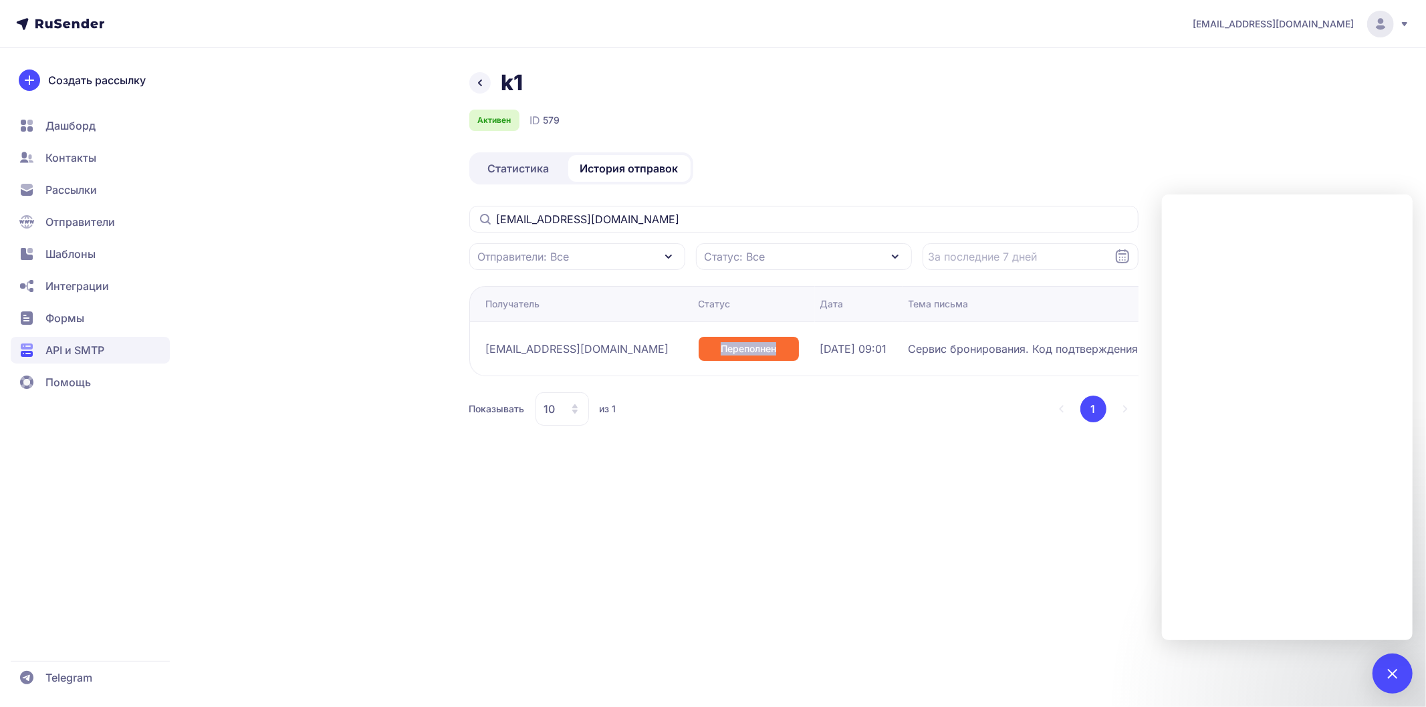
drag, startPoint x: 652, startPoint y: 348, endPoint x: 738, endPoint y: 350, distance: 85.6
click at [738, 350] on div "Переполнен" at bounding box center [753, 349] width 111 height 24
copy span "Переполнен"
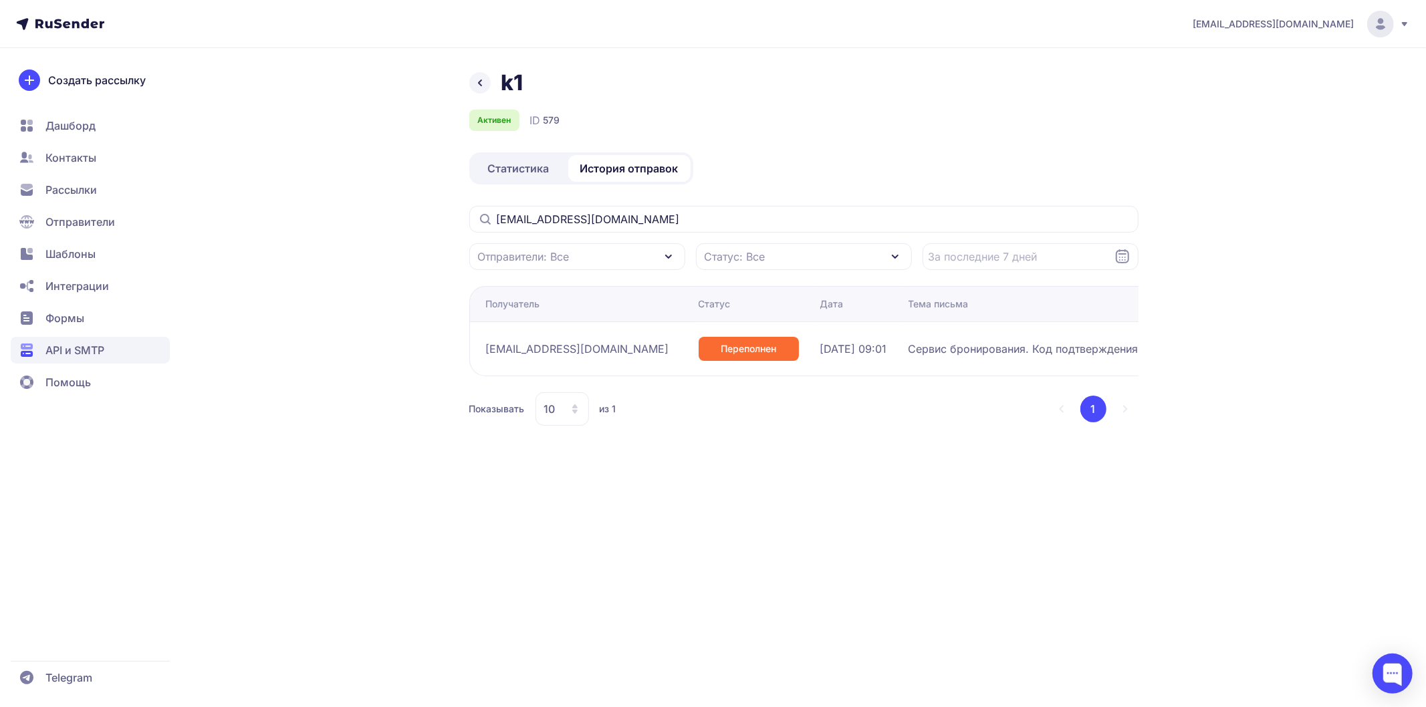
click at [77, 382] on span "Помощь" at bounding box center [67, 382] width 45 height 16
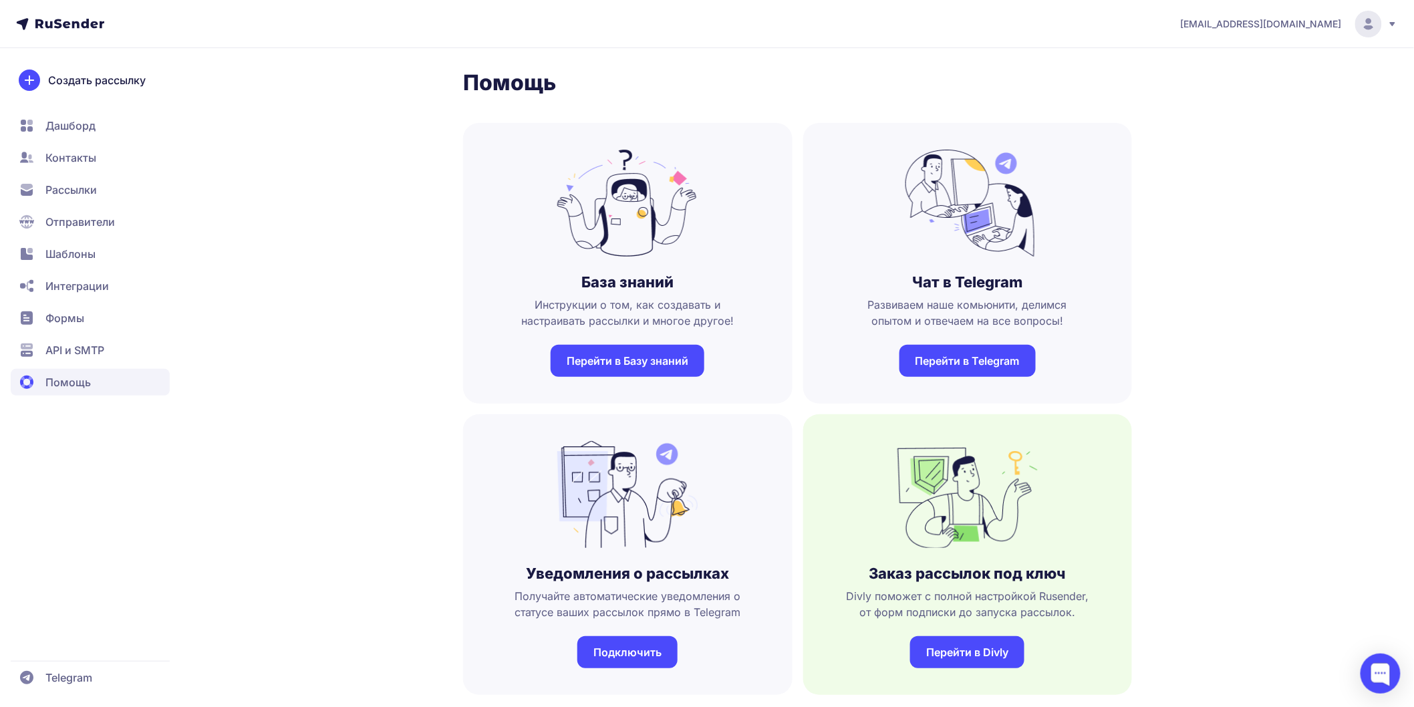
click at [630, 371] on link "Перейти в Базу знаний" at bounding box center [628, 361] width 154 height 32
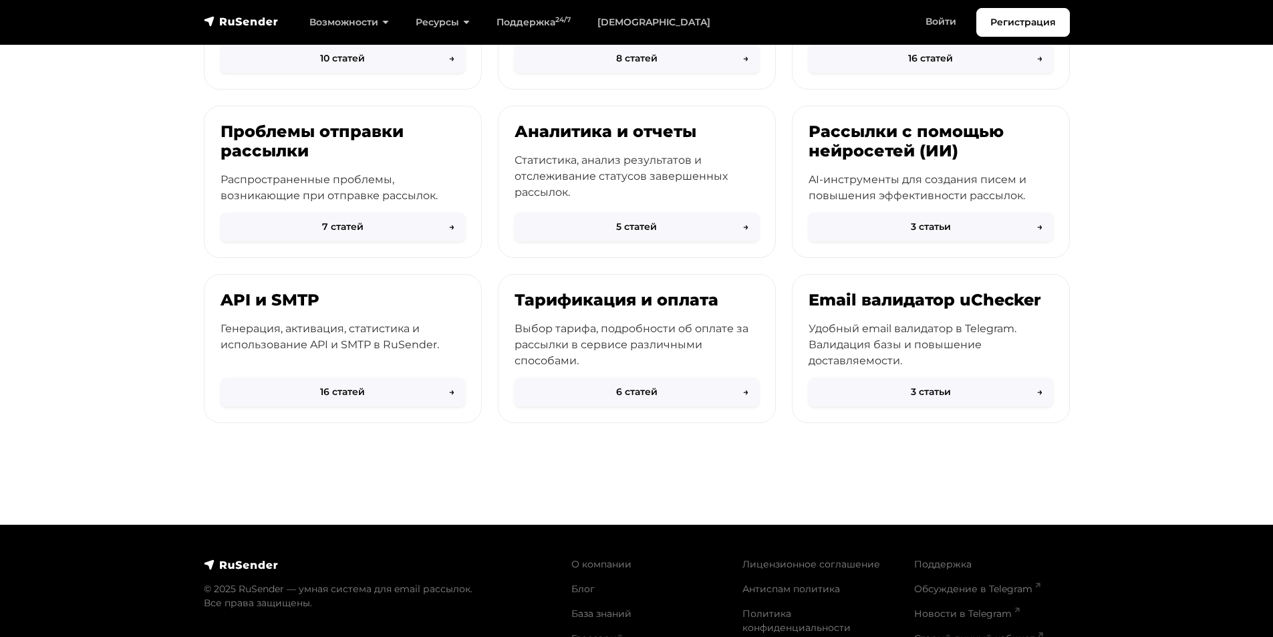
scroll to position [446, 0]
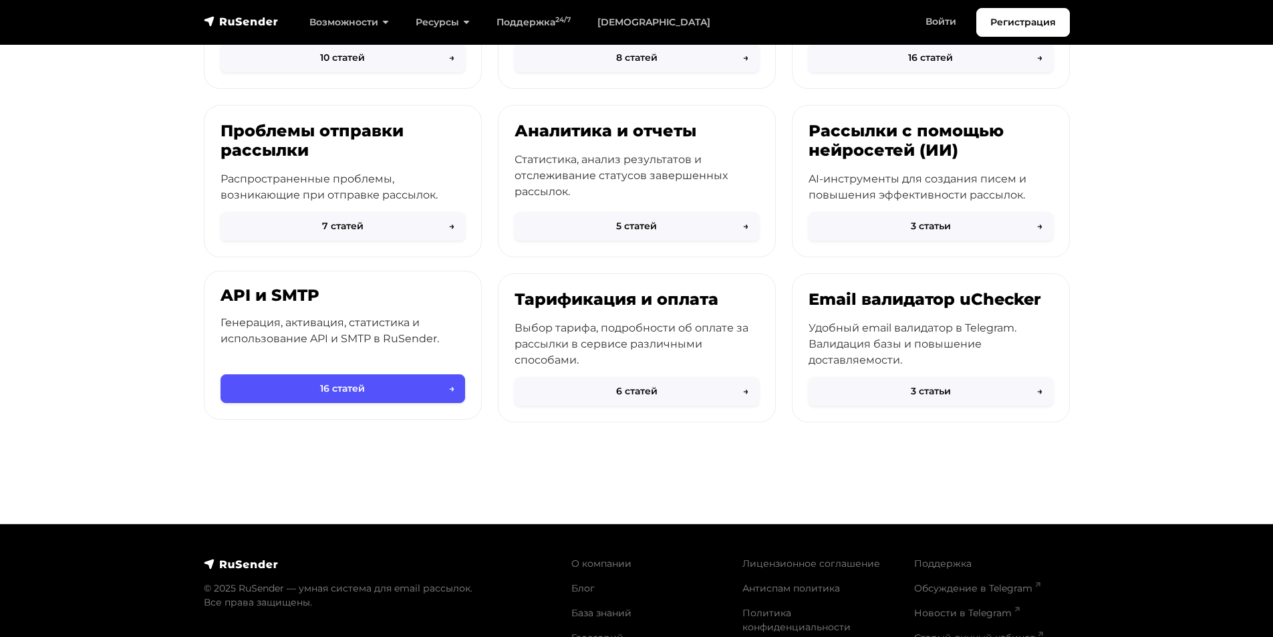
click at [376, 390] on button "16 статей →" at bounding box center [343, 388] width 245 height 29
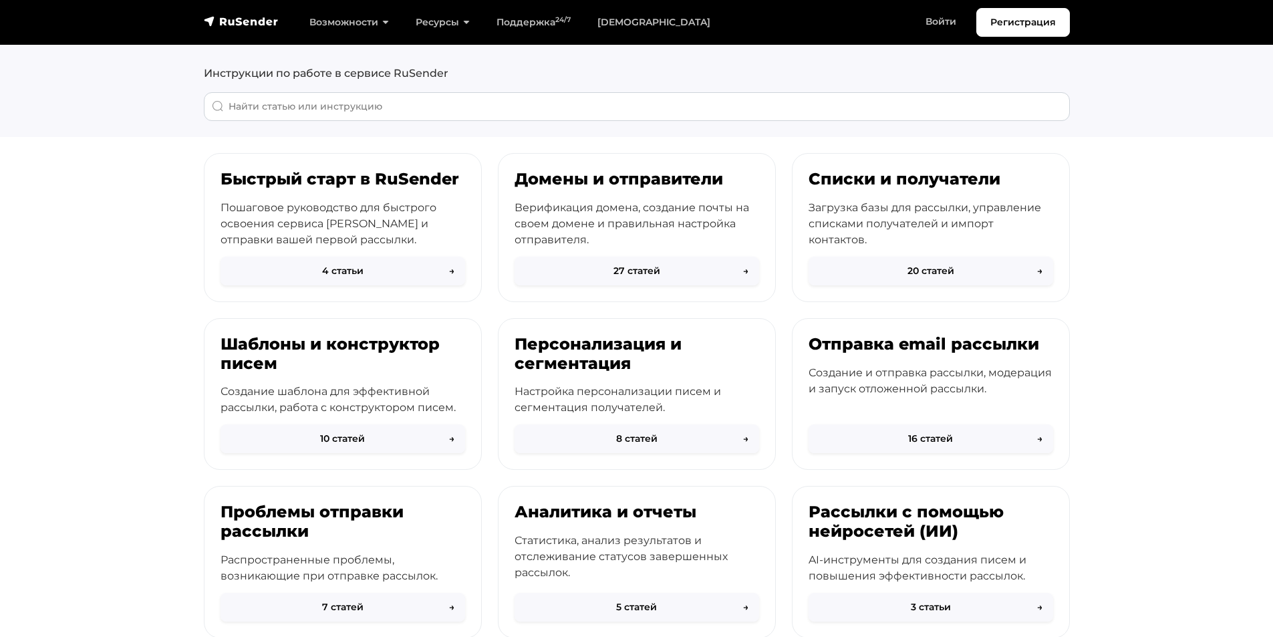
scroll to position [112, 0]
